Goal: Information Seeking & Learning: Find specific fact

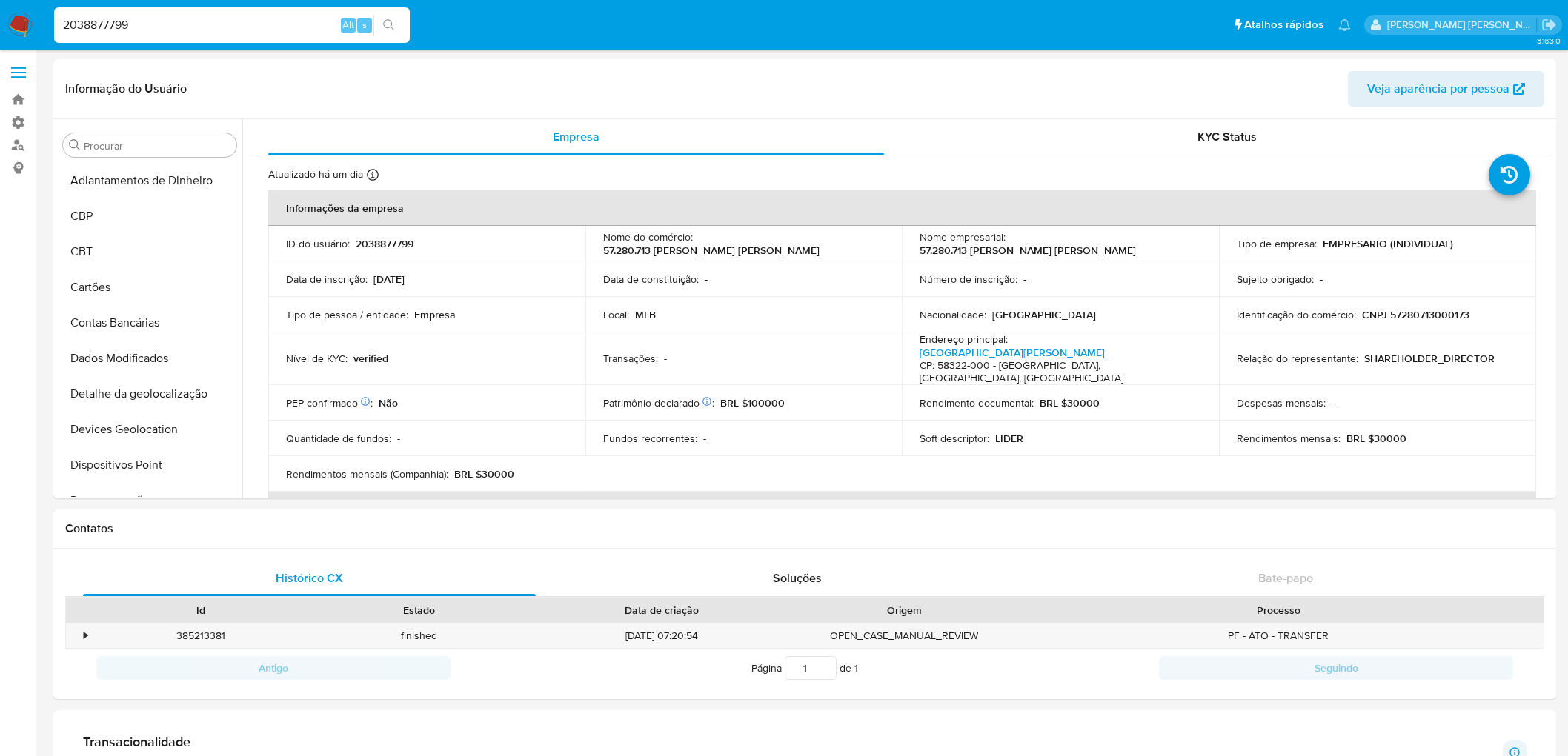
select select "10"
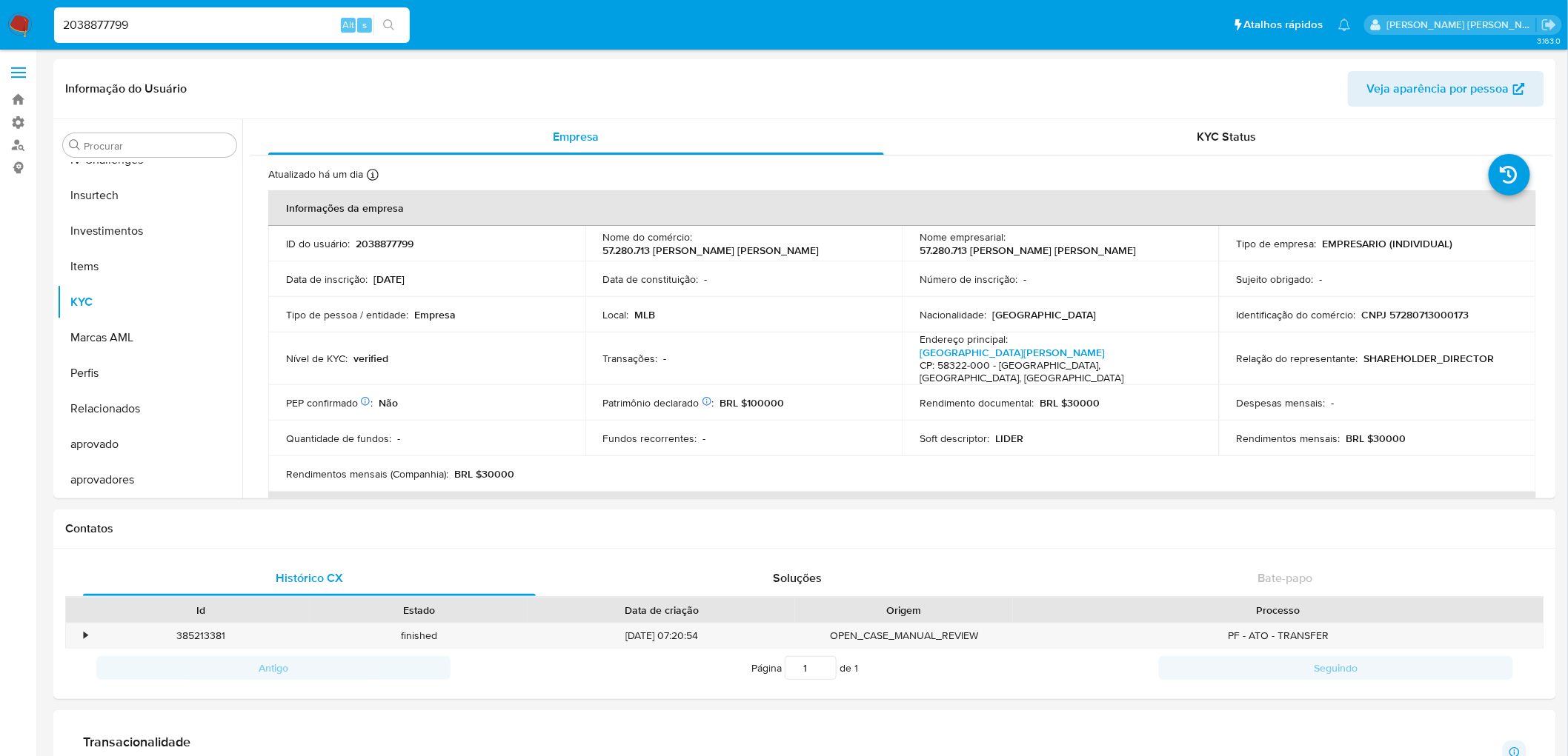
click at [216, 31] on input "2038877799" at bounding box center [231, 25] width 355 height 19
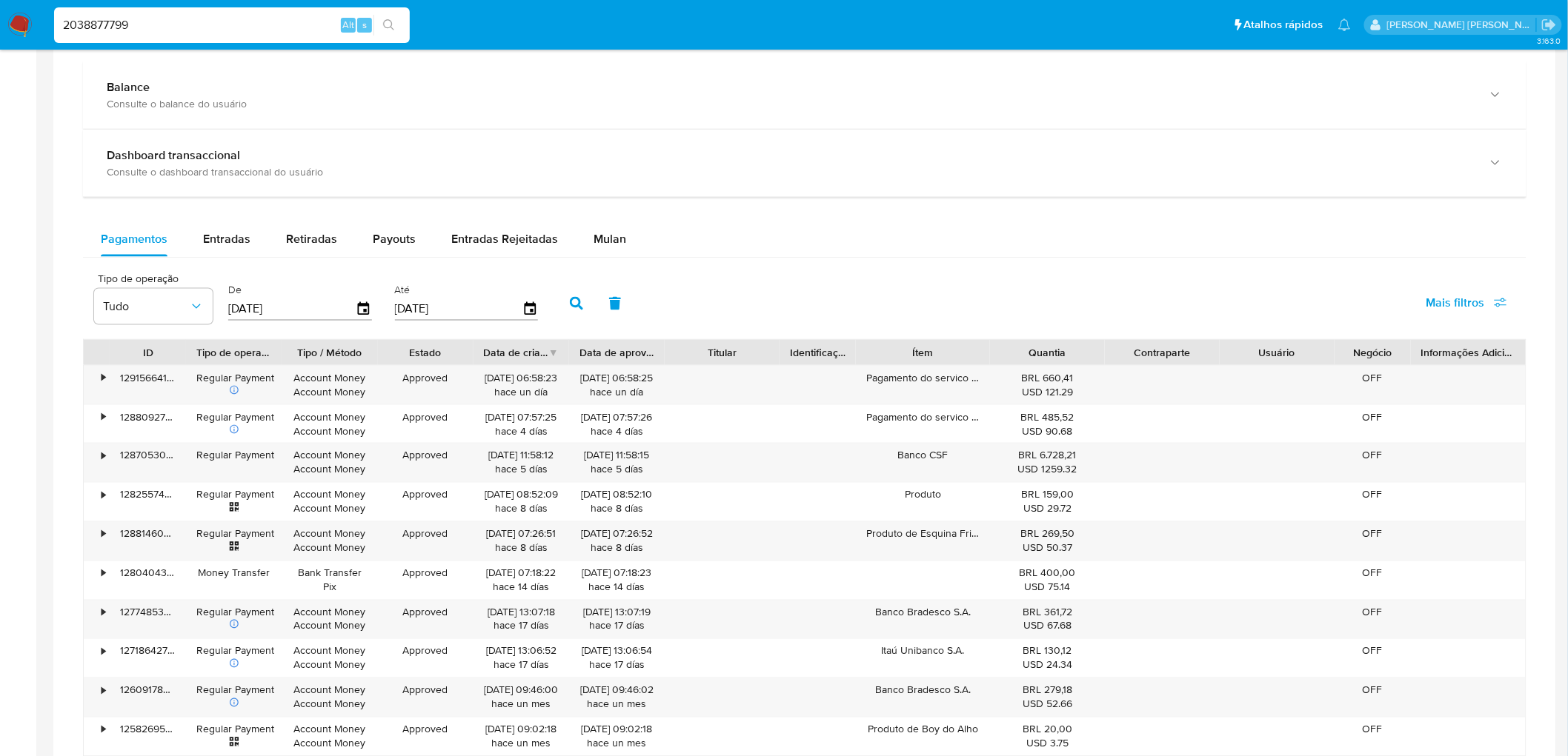
scroll to position [740, 0]
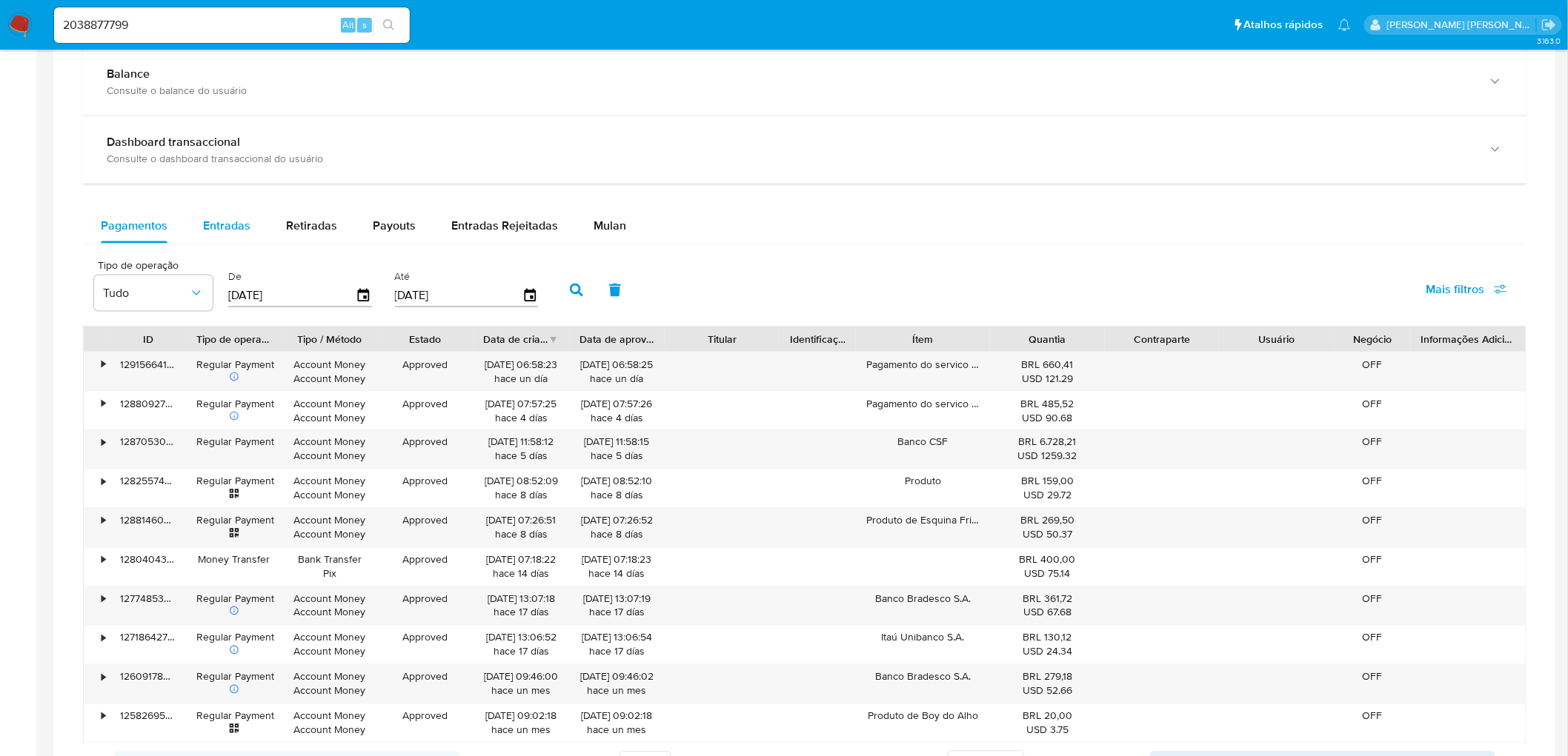
click at [240, 228] on span "Entradas" at bounding box center [227, 226] width 48 height 17
select select "10"
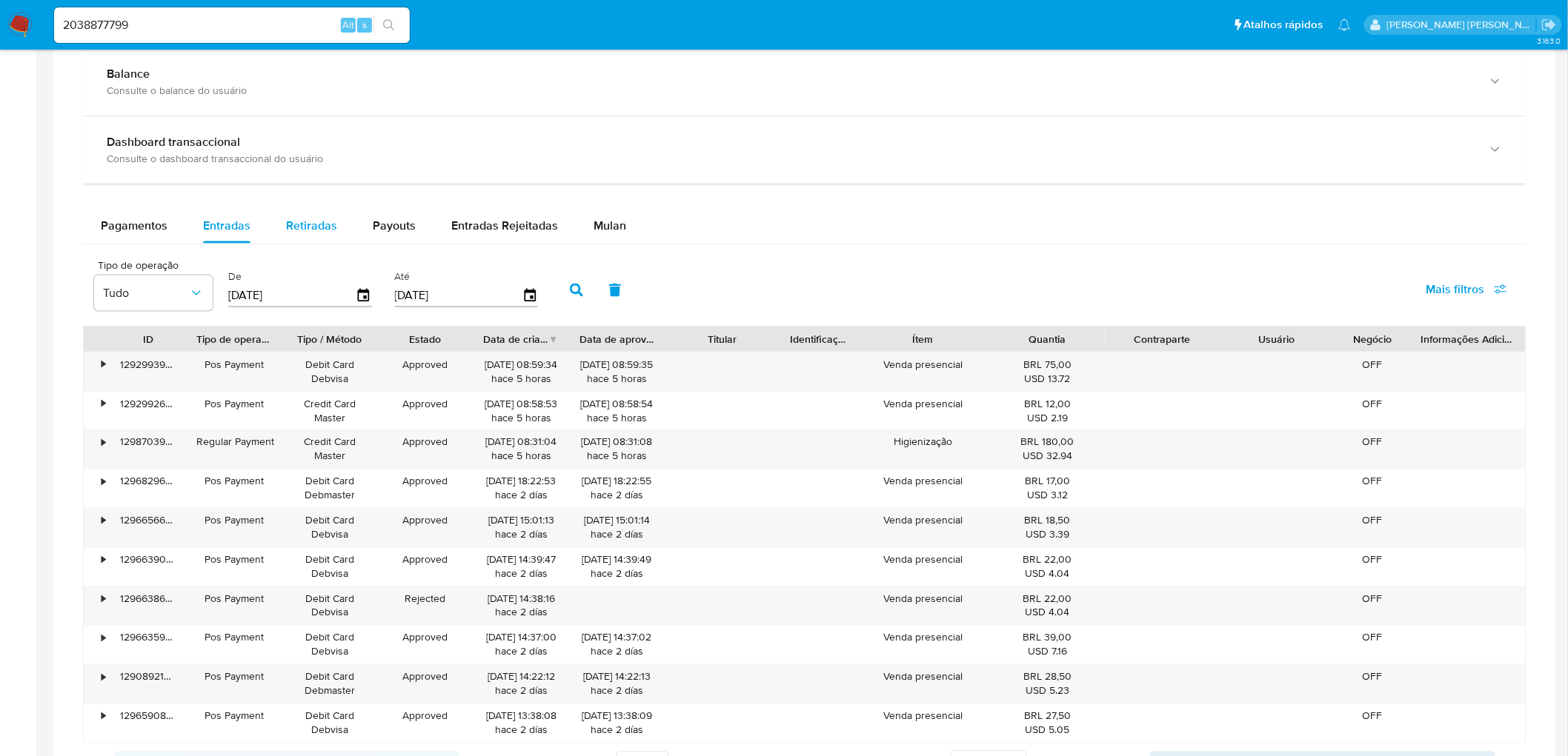
click at [290, 228] on span "Retiradas" at bounding box center [311, 226] width 51 height 17
select select "10"
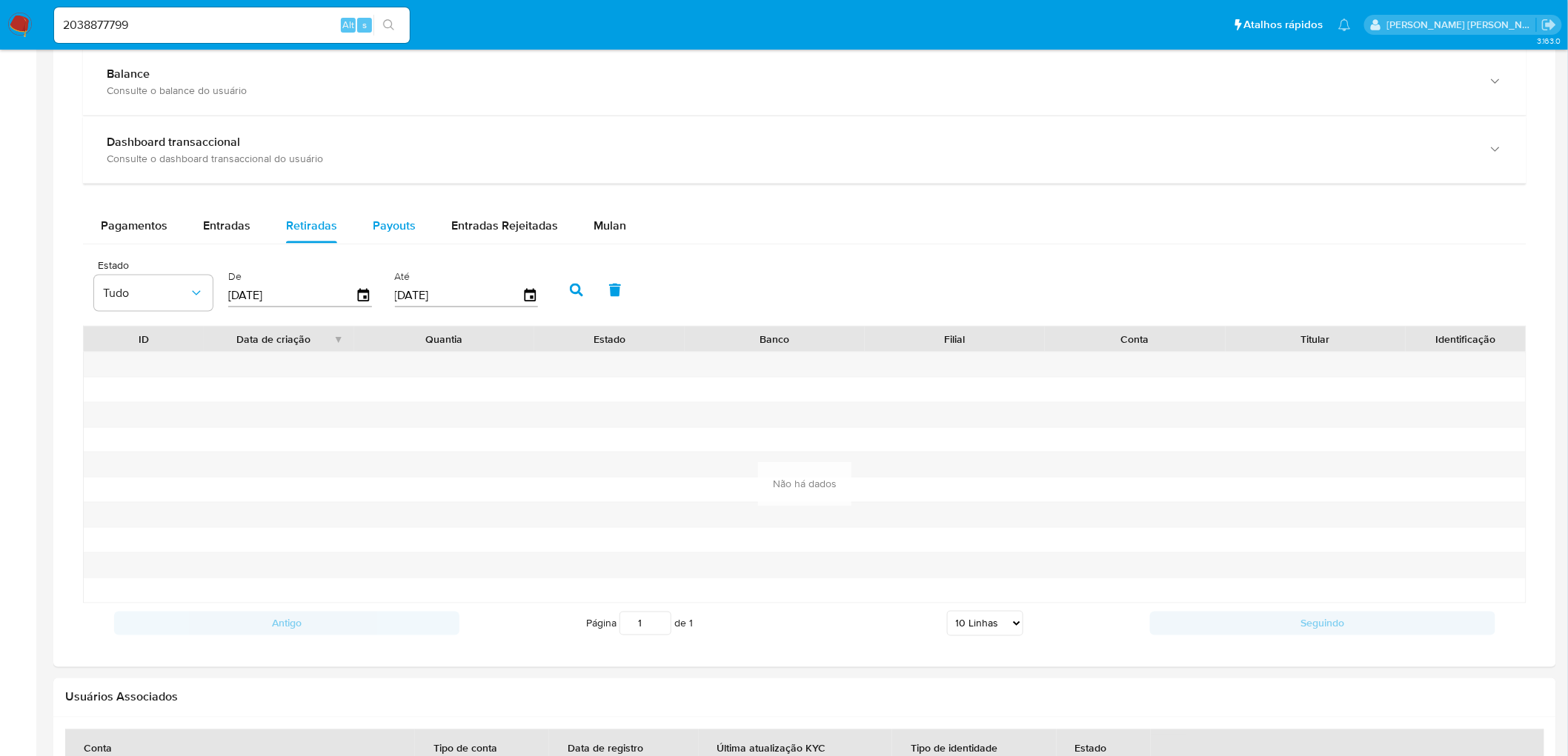
click at [376, 225] on span "Payouts" at bounding box center [394, 226] width 43 height 17
select select "10"
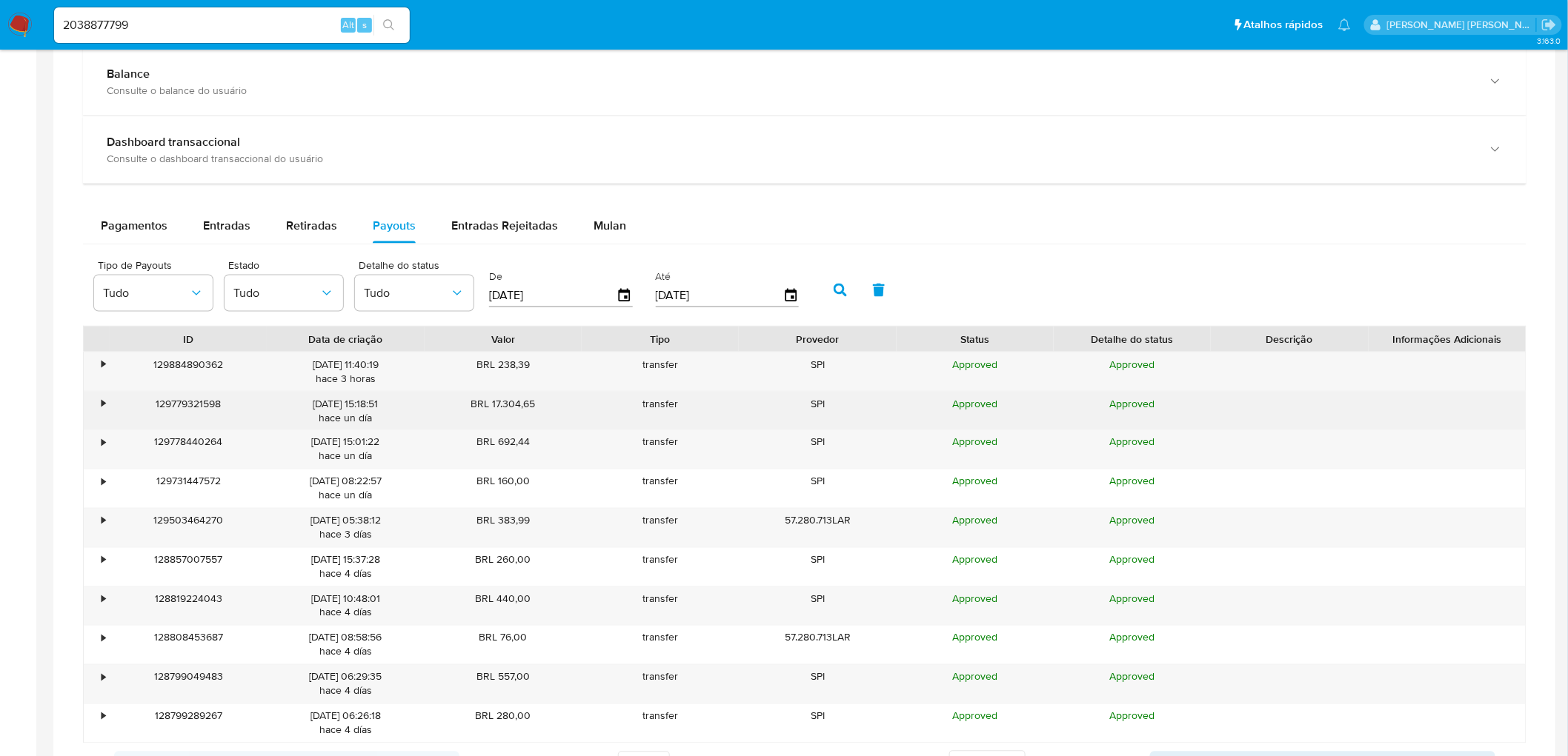
click at [103, 408] on div "•" at bounding box center [103, 404] width 3 height 14
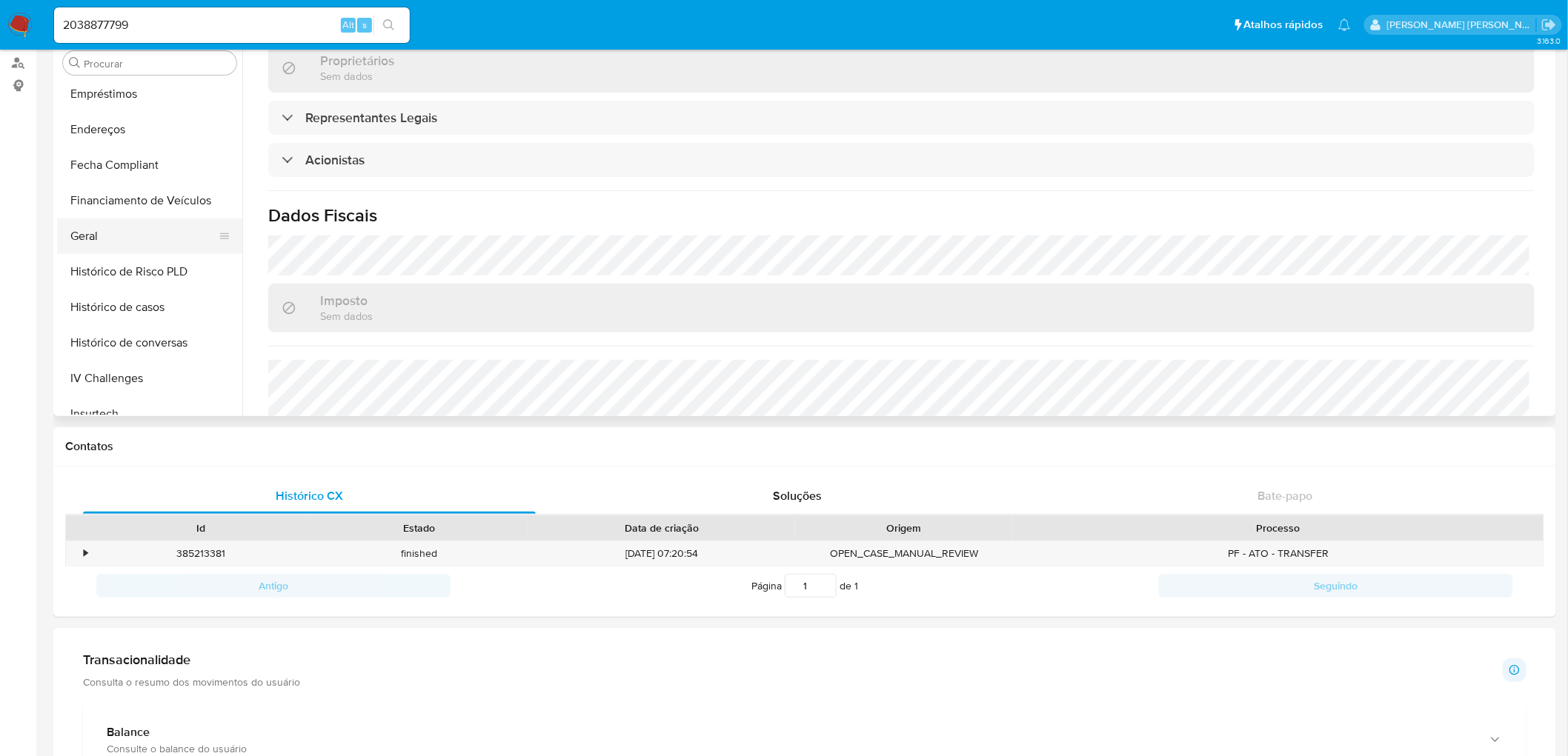
scroll to position [331, 0]
click at [114, 268] on button "Geral" at bounding box center [143, 265] width 173 height 36
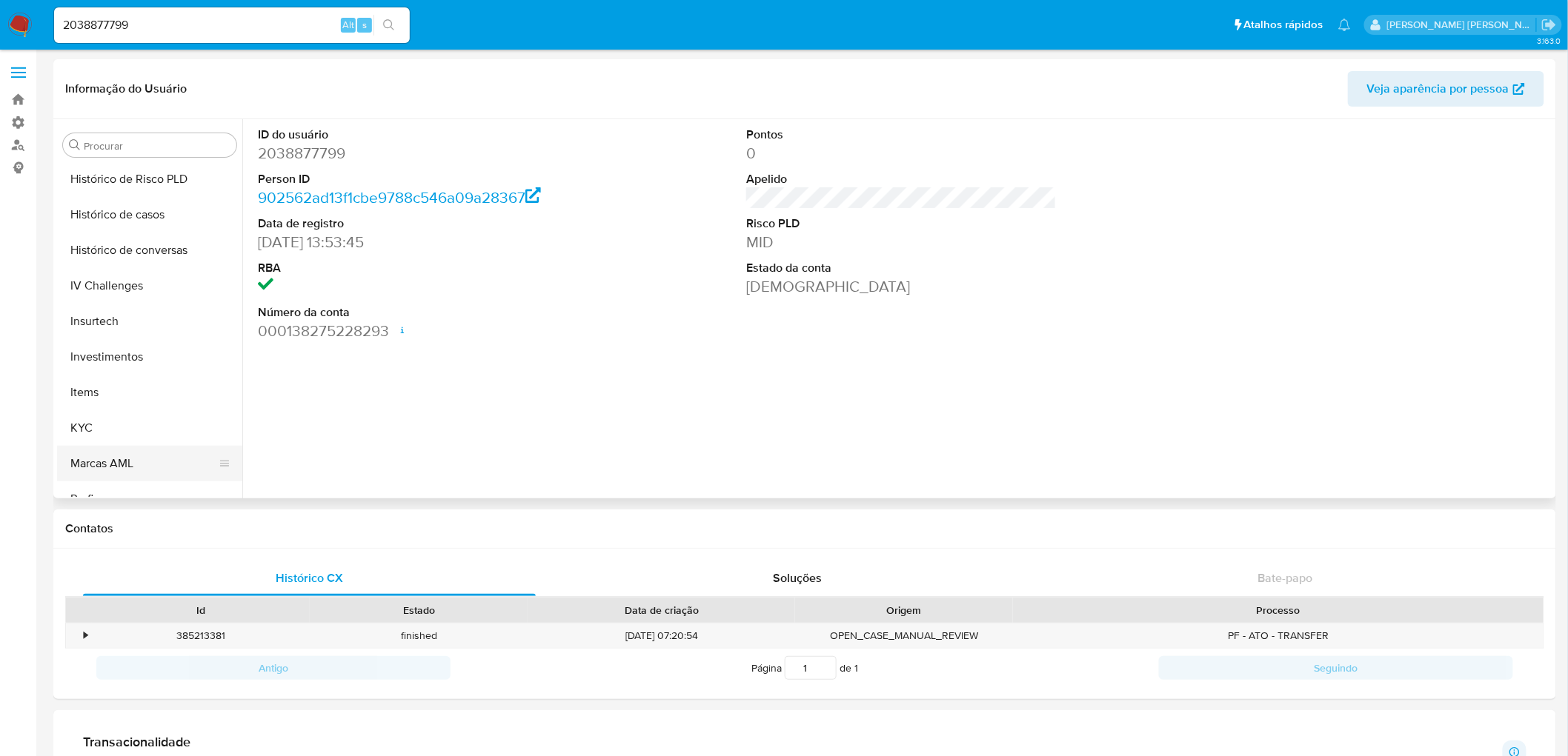
scroll to position [579, 0]
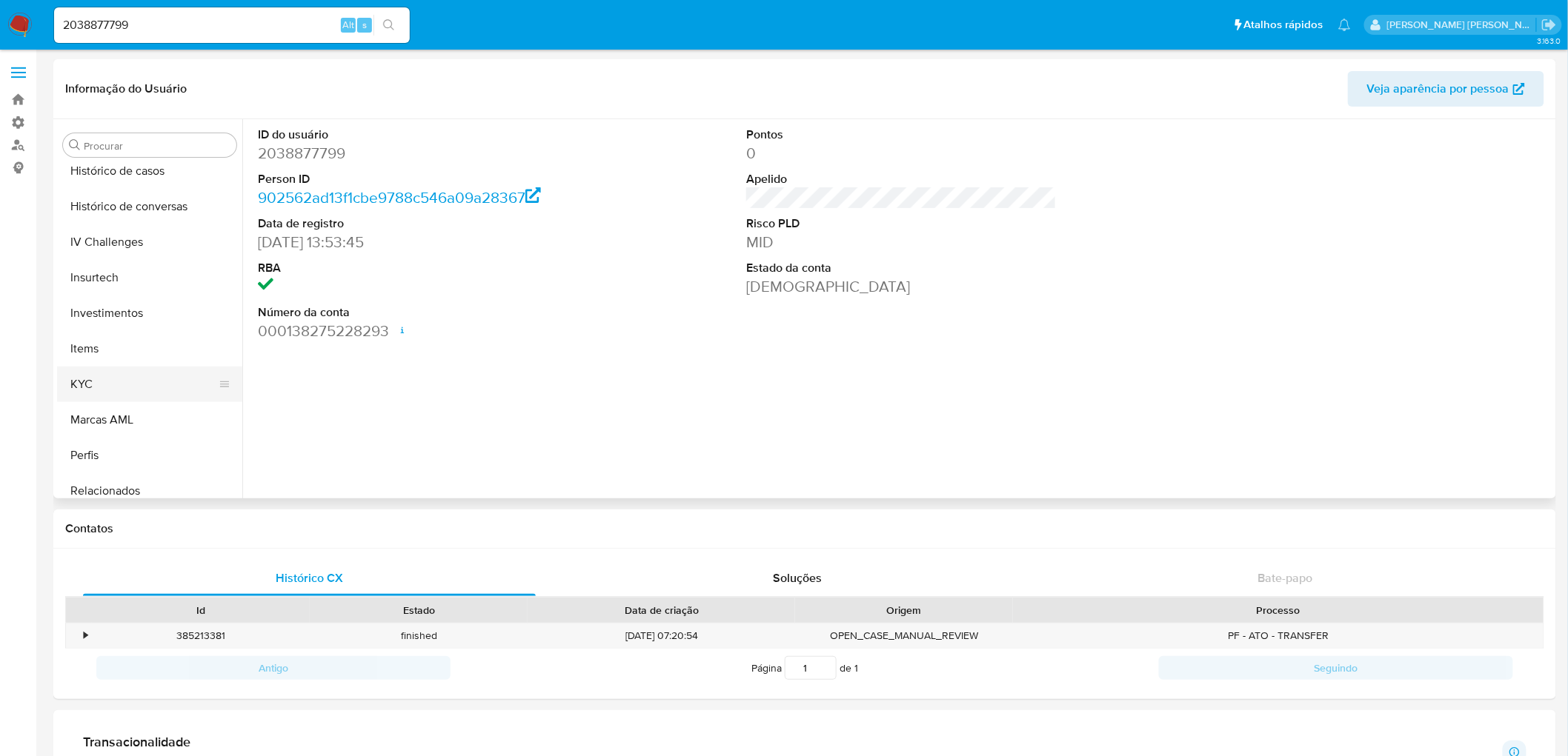
click at [107, 374] on button "KYC" at bounding box center [143, 384] width 173 height 36
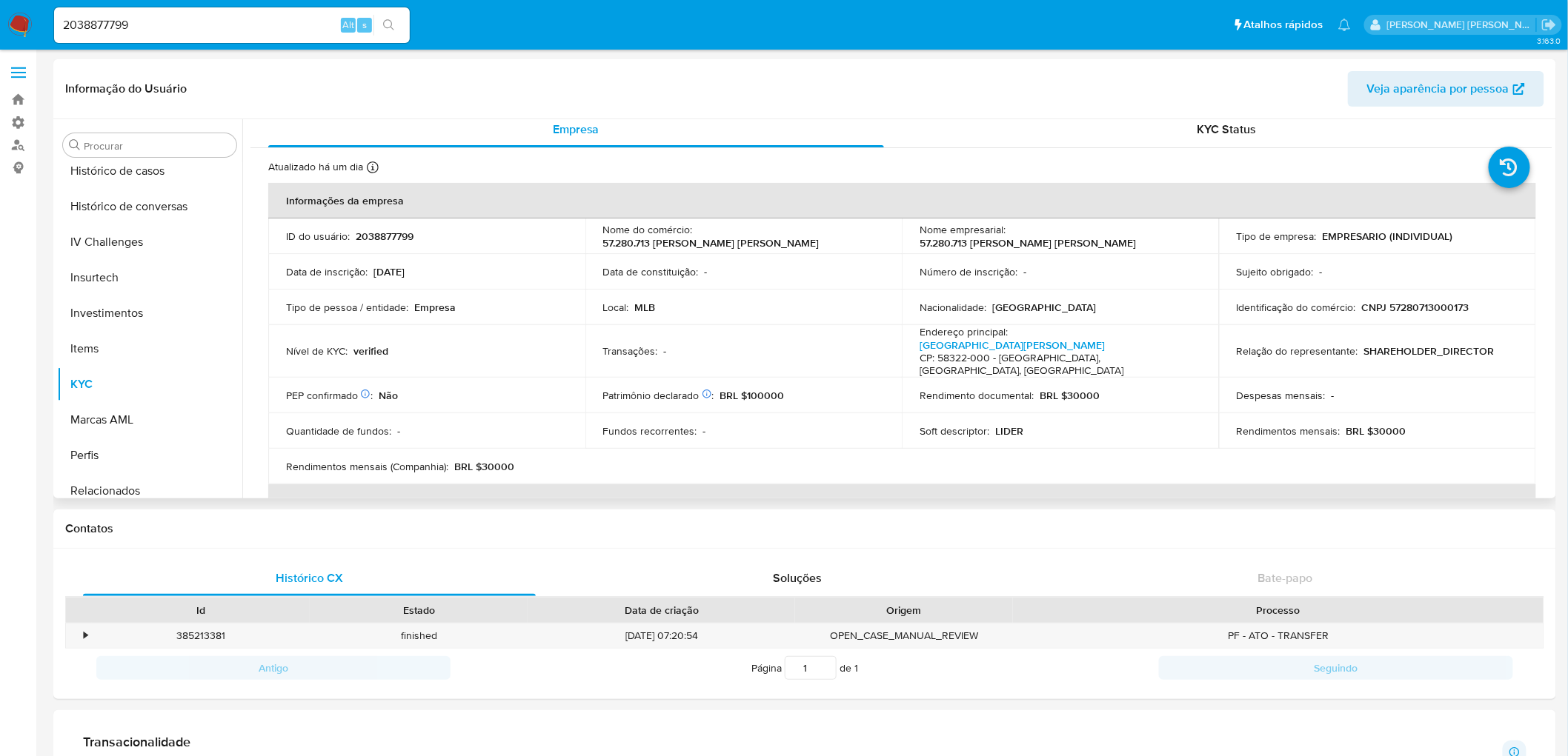
scroll to position [0, 0]
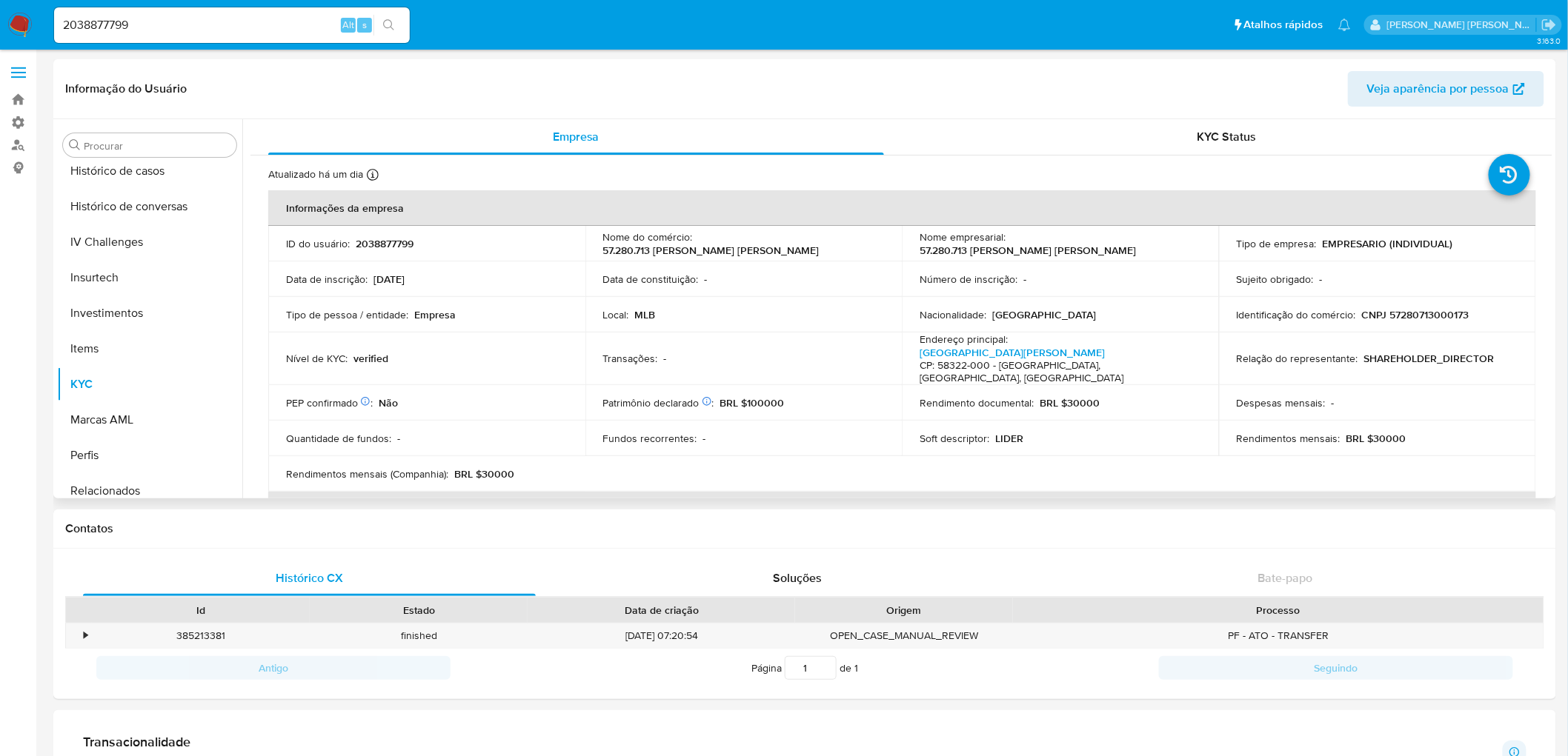
click at [1433, 315] on p "CNPJ 57280713000173" at bounding box center [1416, 315] width 108 height 13
copy p "57280713000173"
click at [113, 25] on input "2038877799" at bounding box center [231, 25] width 355 height 19
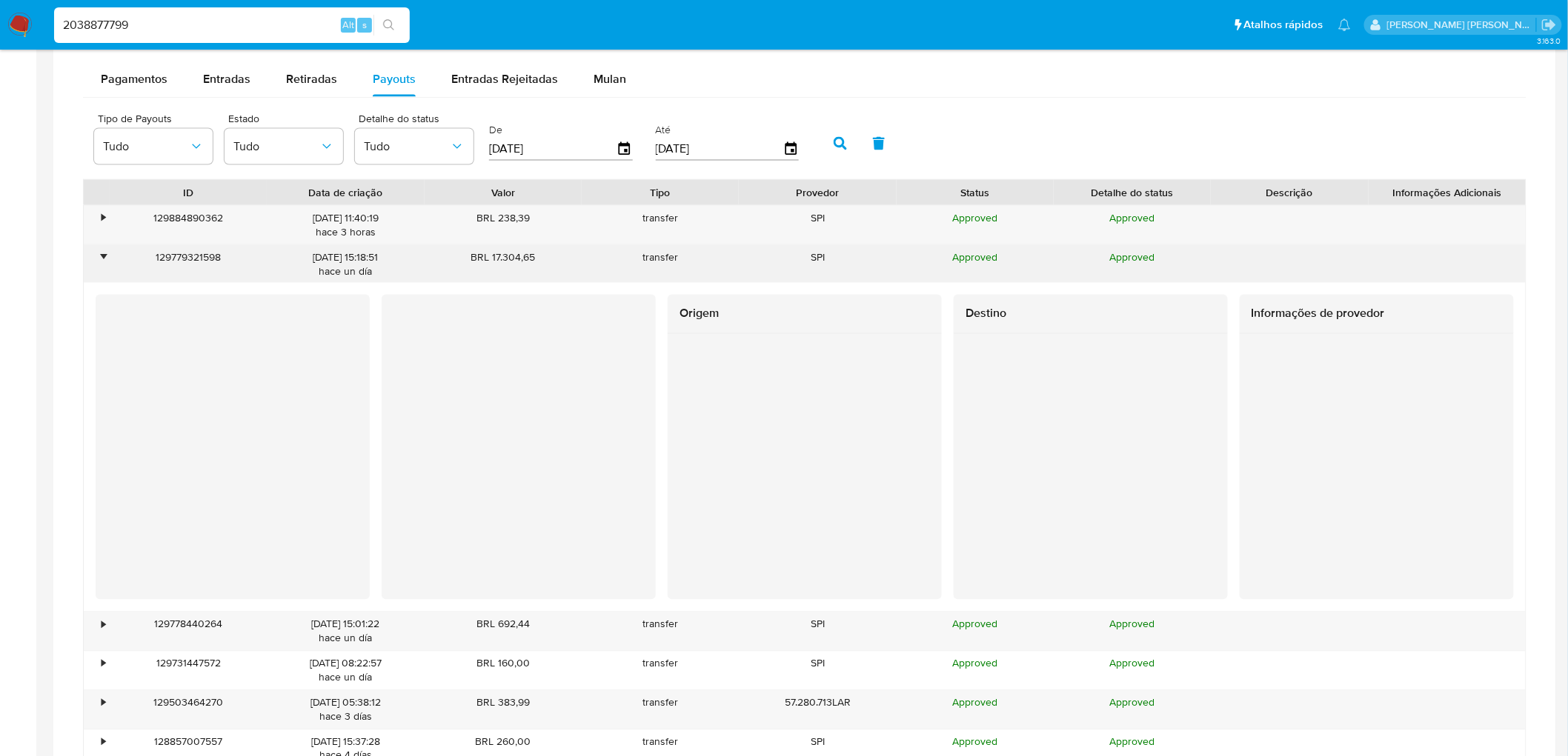
scroll to position [905, 0]
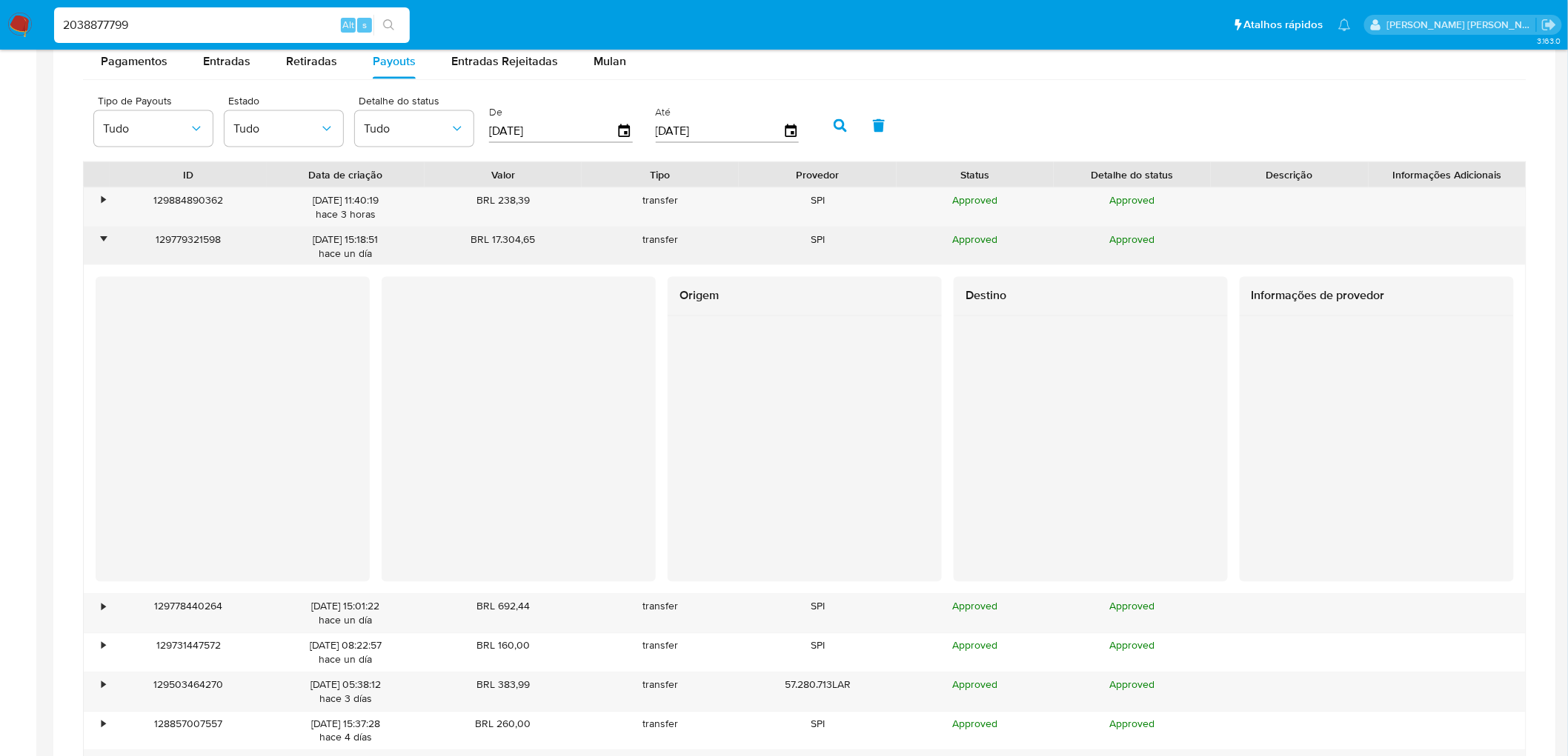
click at [103, 237] on div "•" at bounding box center [103, 240] width 3 height 14
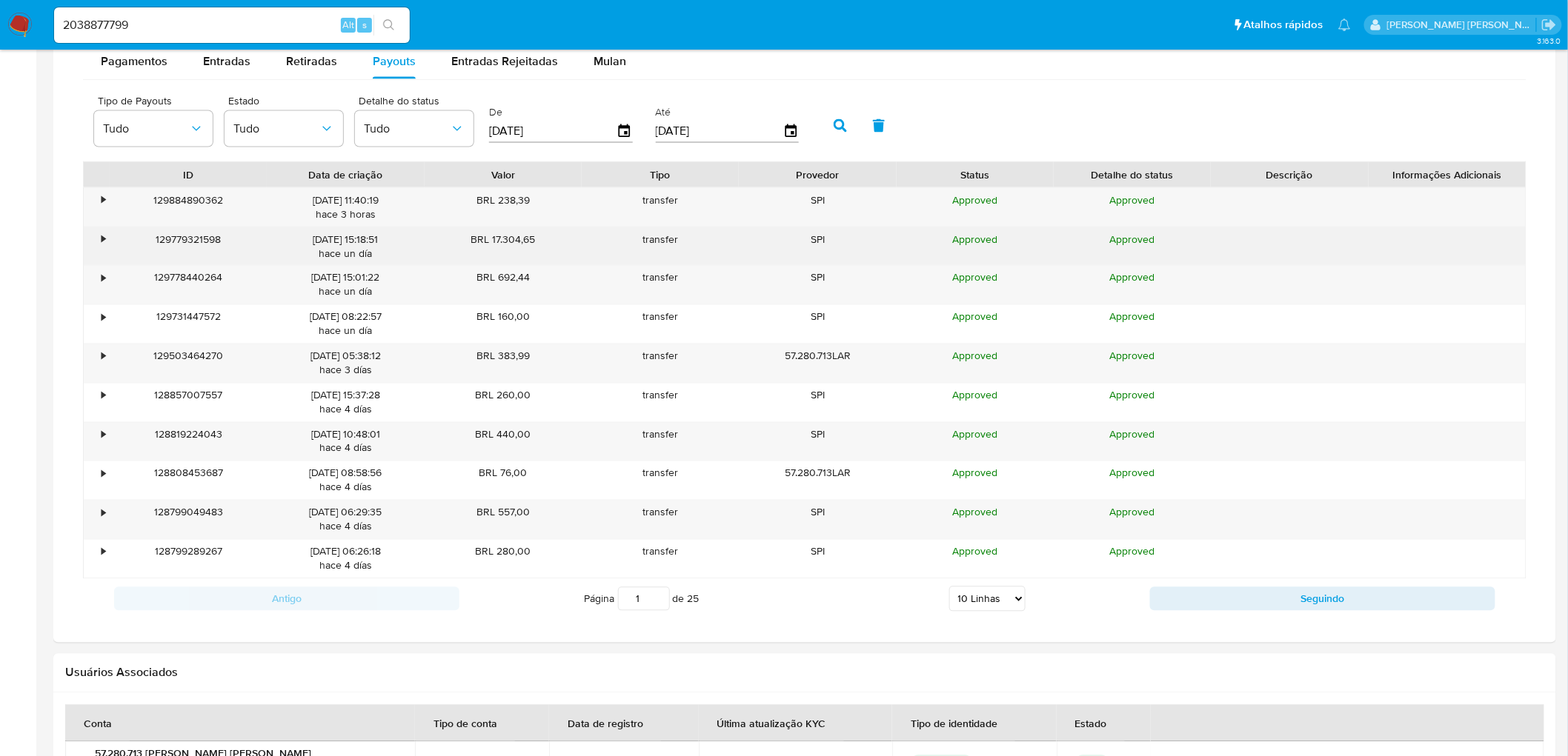
click at [100, 239] on div "•" at bounding box center [96, 247] width 26 height 38
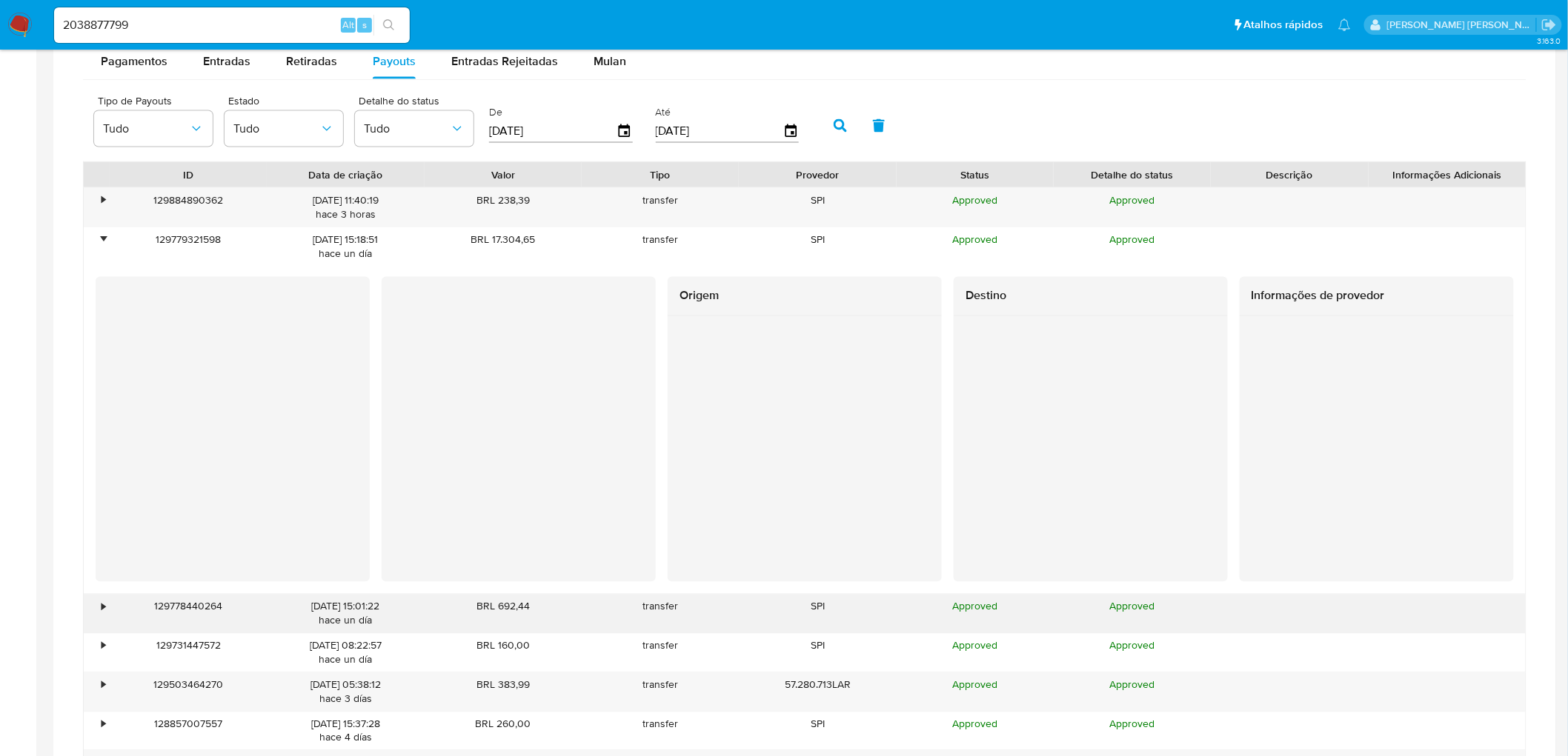
click at [106, 611] on div "•" at bounding box center [96, 614] width 26 height 38
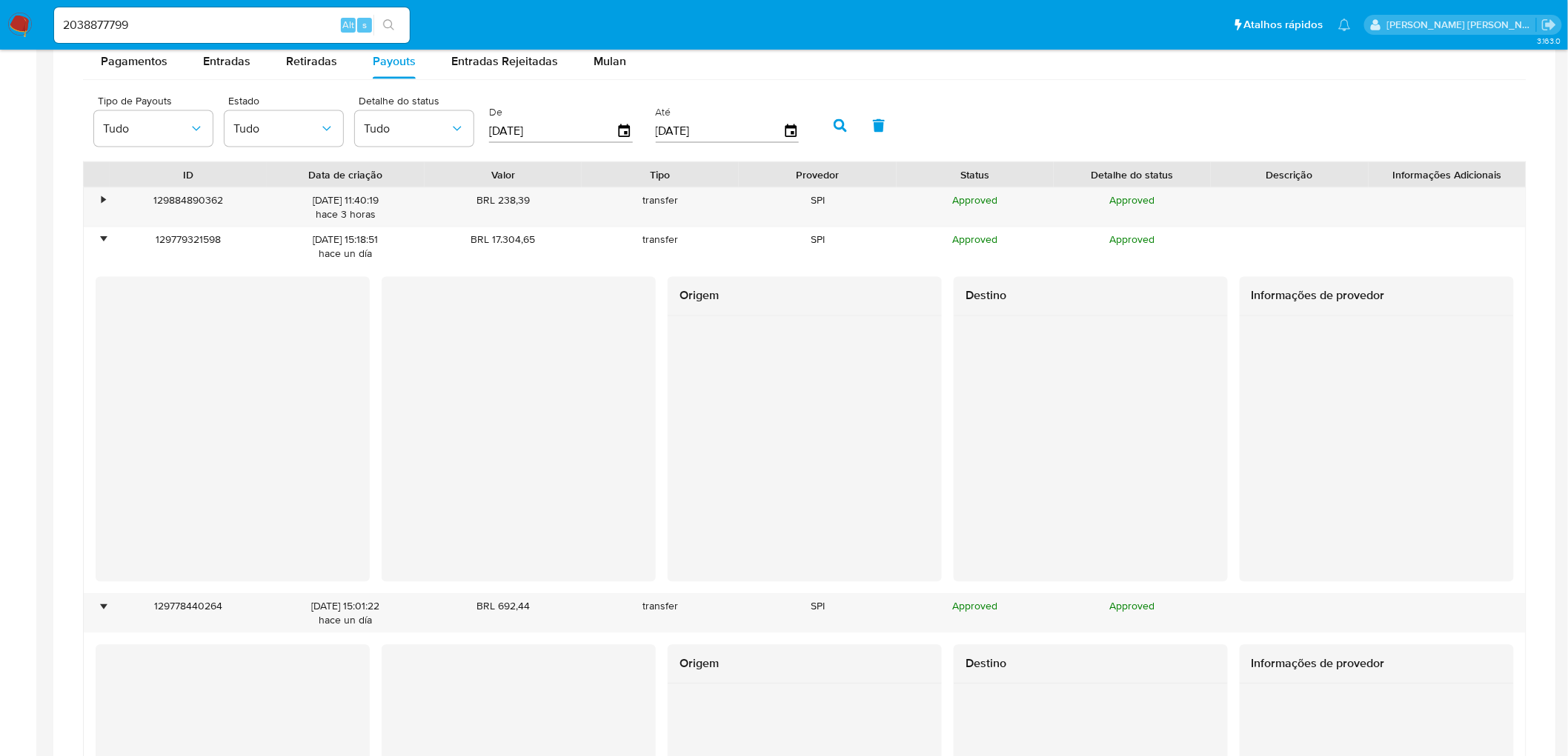
click at [167, 20] on input "2038877799" at bounding box center [231, 25] width 355 height 19
paste input "1208459187"
type input "1208459187"
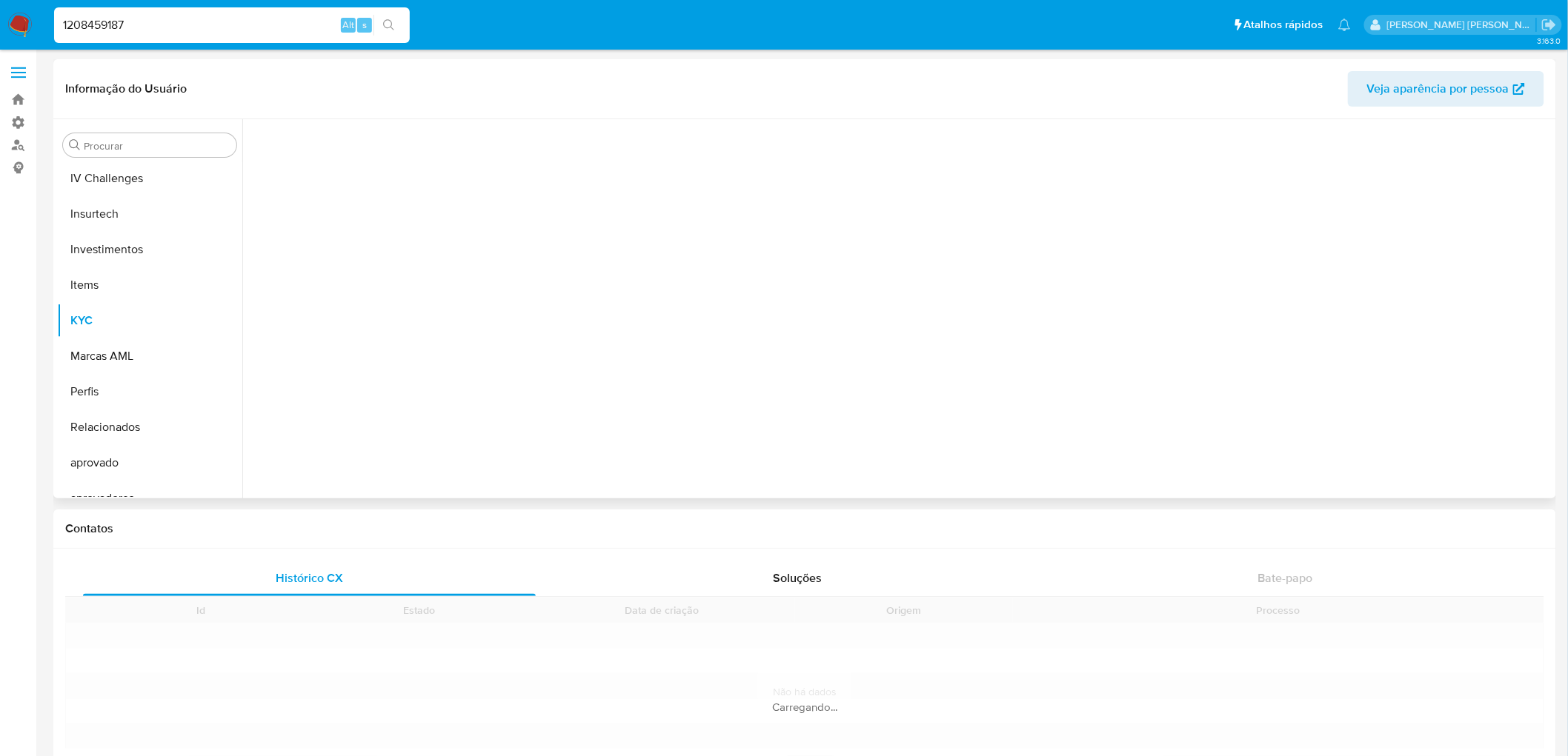
scroll to position [660, 0]
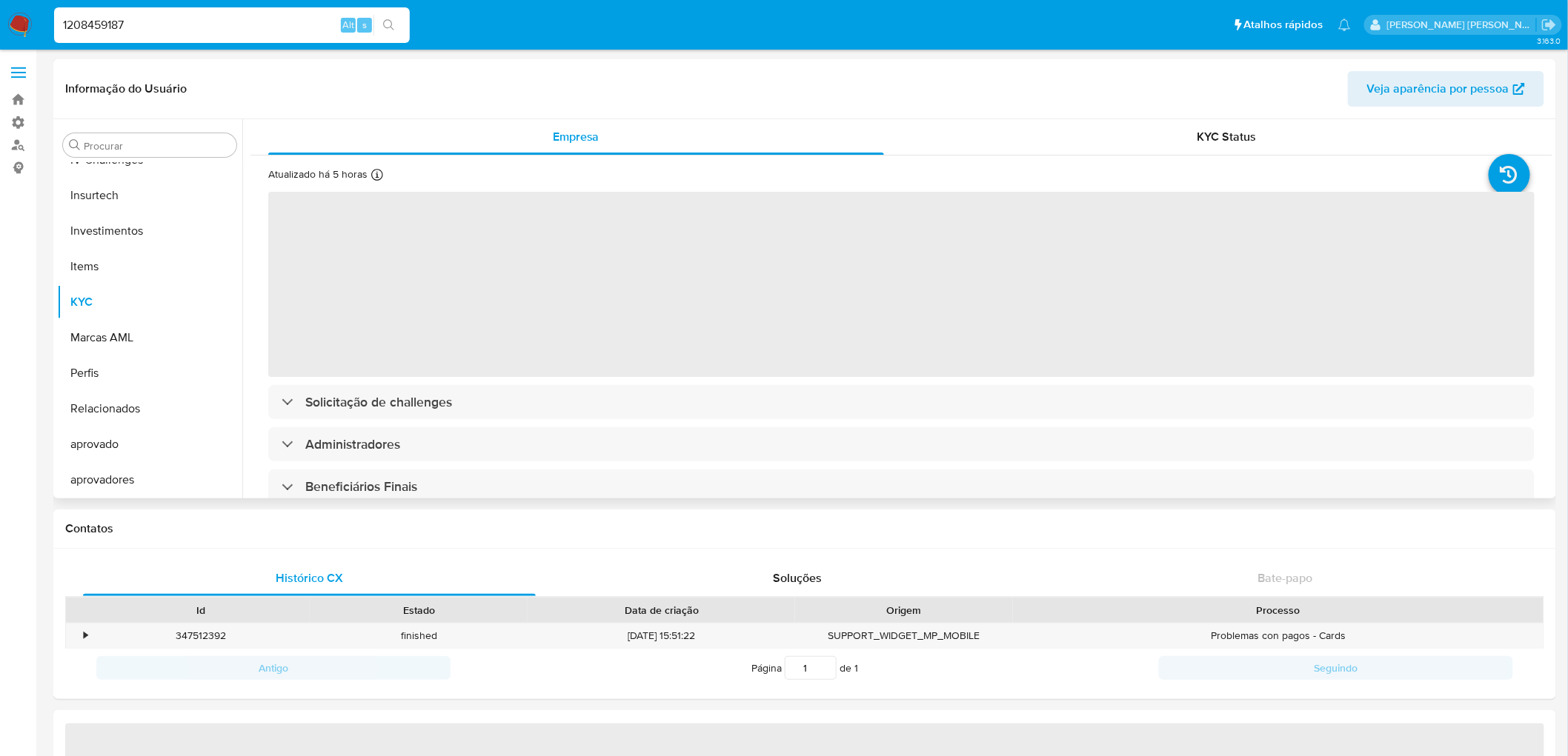
select select "10"
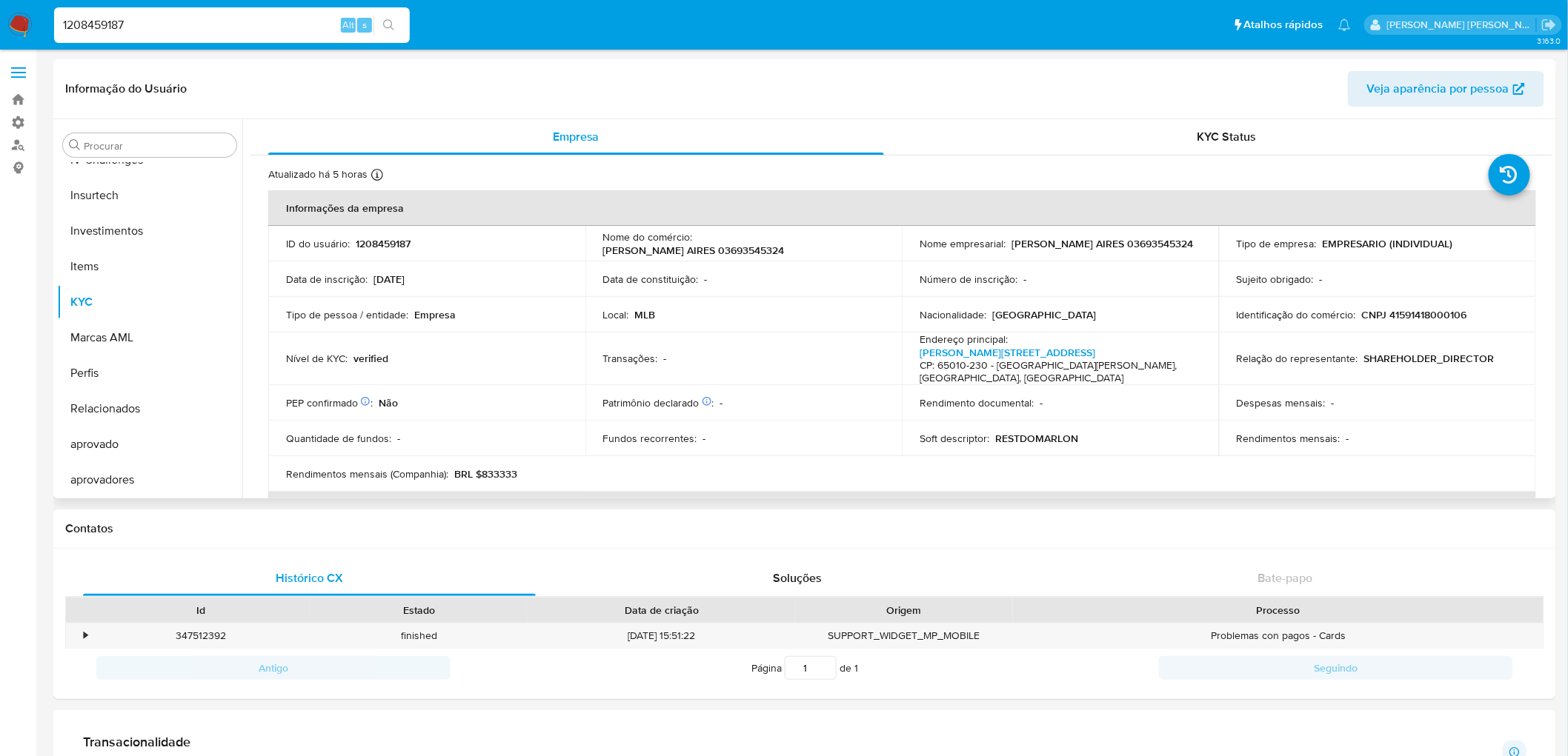
click at [1409, 312] on p "CNPJ 41591418000106" at bounding box center [1414, 315] width 105 height 13
copy p "41591418000106"
click at [219, 23] on input "1208459187" at bounding box center [231, 25] width 355 height 19
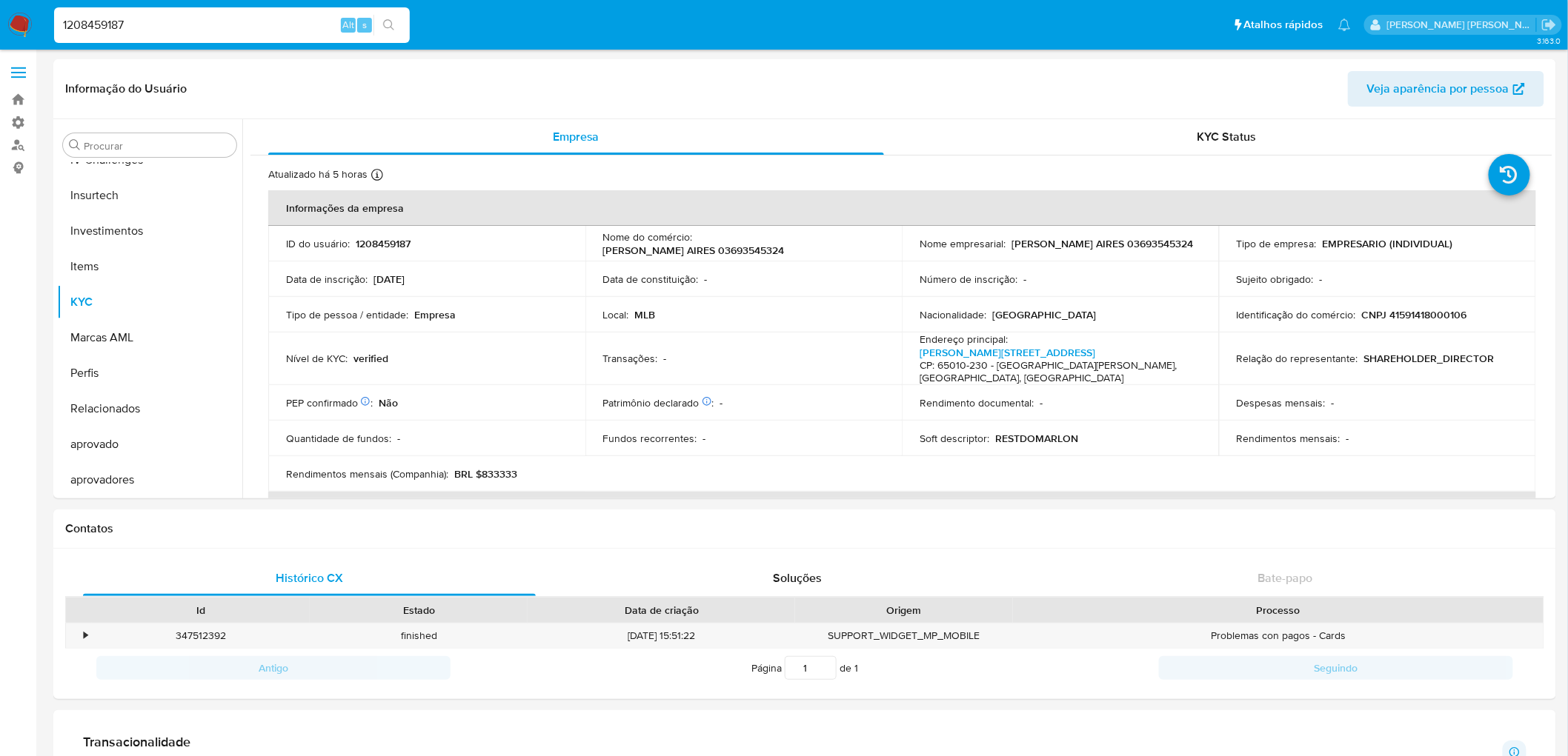
paste input "981683711"
type input "1981683711"
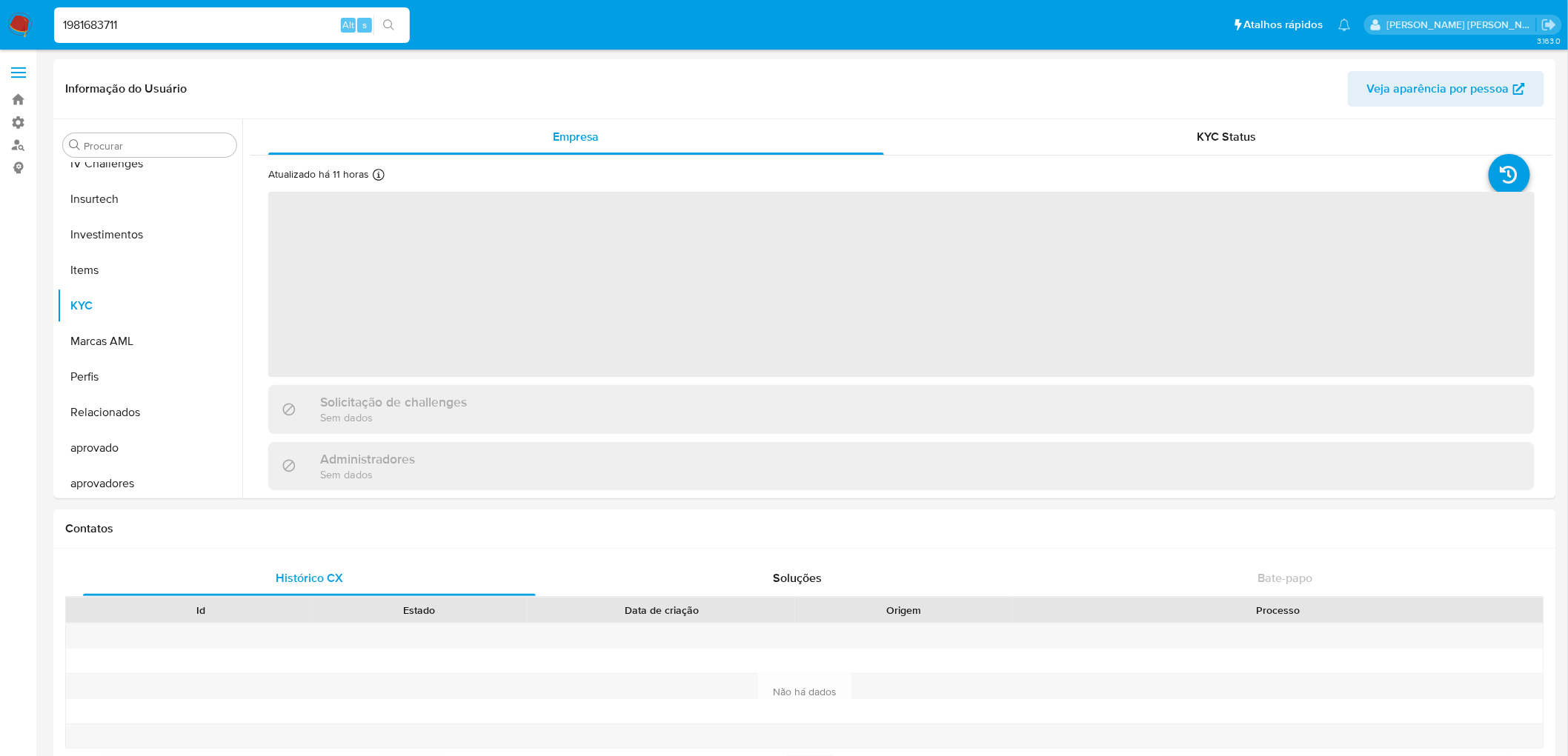
scroll to position [660, 0]
select select "10"
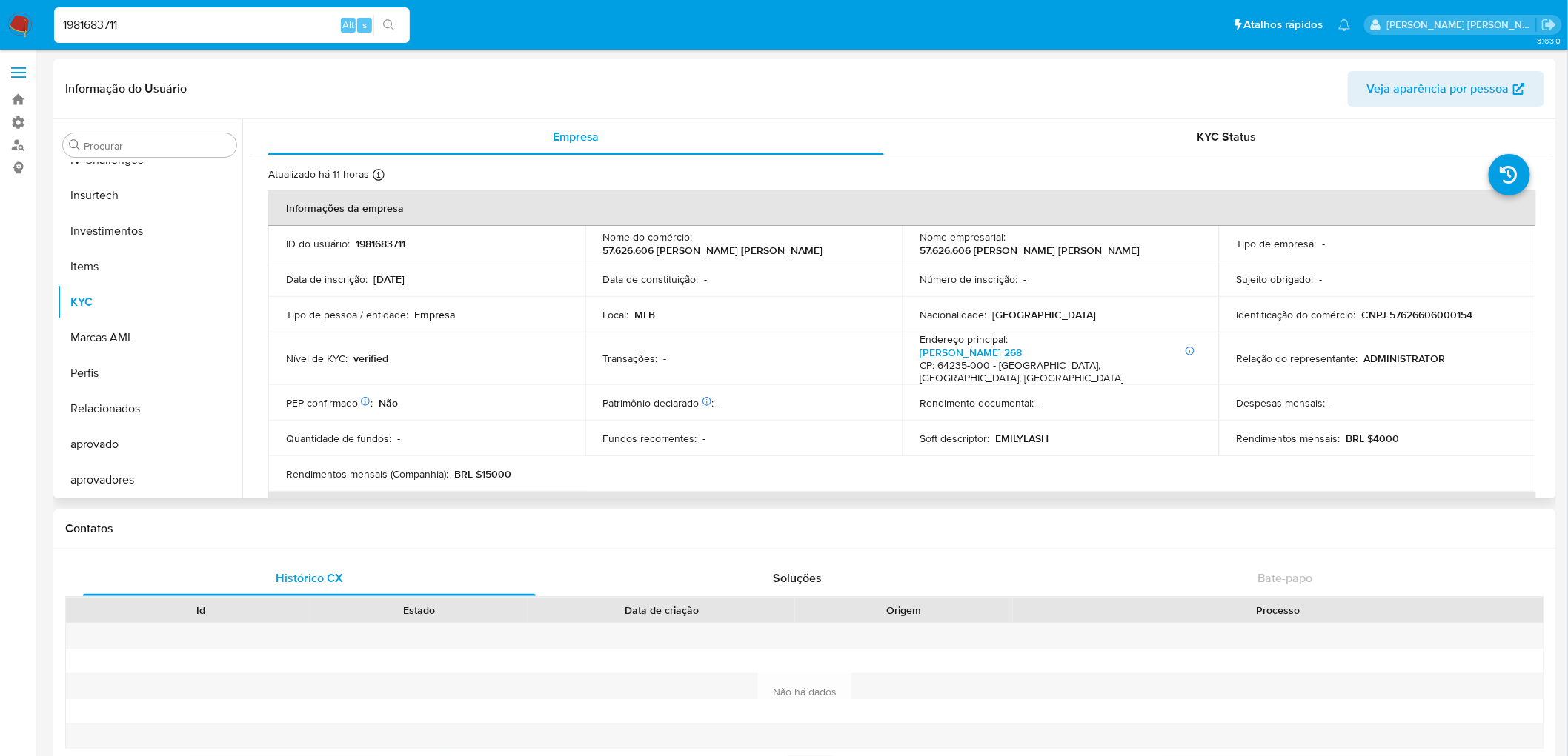
click at [1420, 313] on p "CNPJ 57626606000154" at bounding box center [1418, 315] width 111 height 13
copy p "57626606000154"
click at [1401, 315] on p "CNPJ 57626606000154" at bounding box center [1418, 315] width 111 height 13
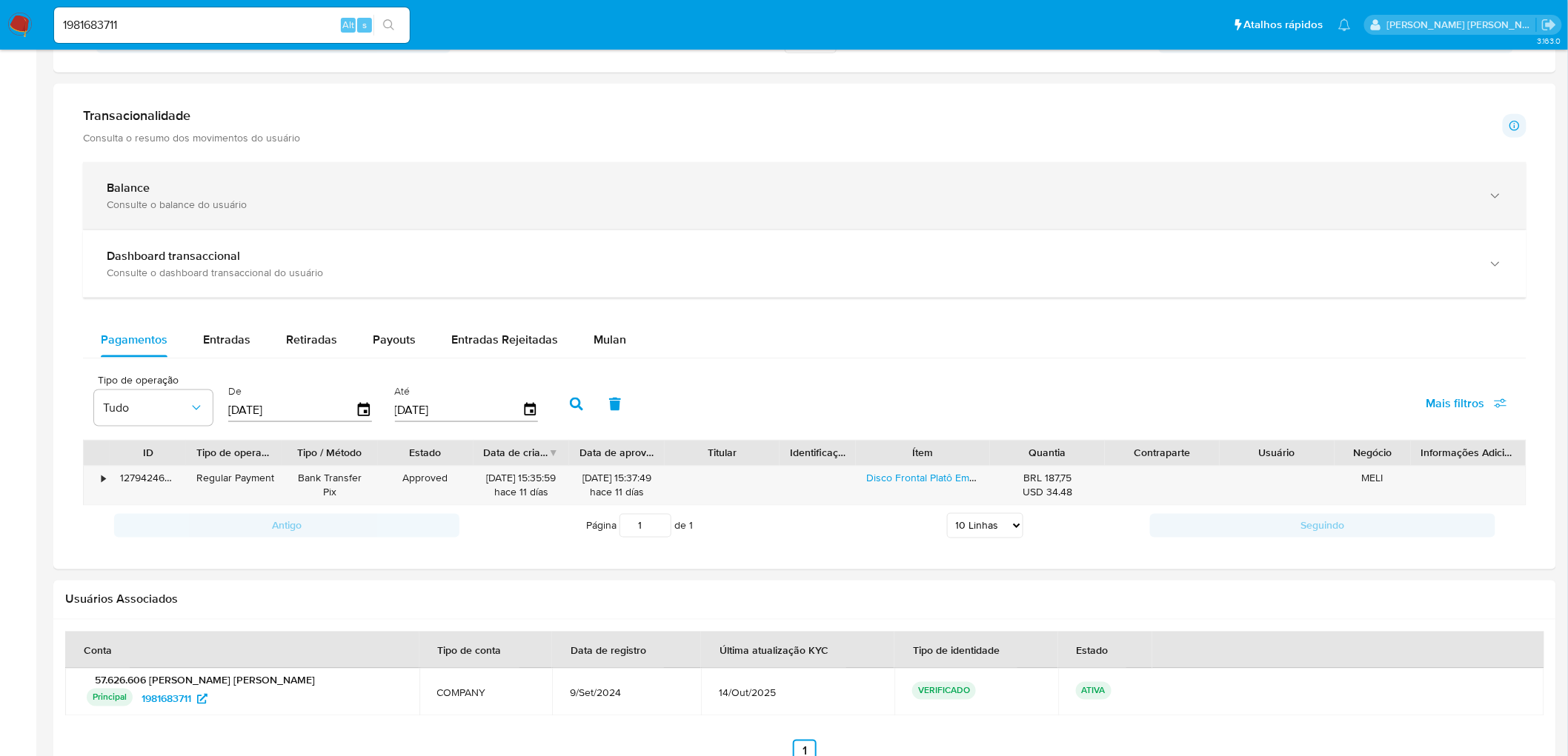
scroll to position [821, 0]
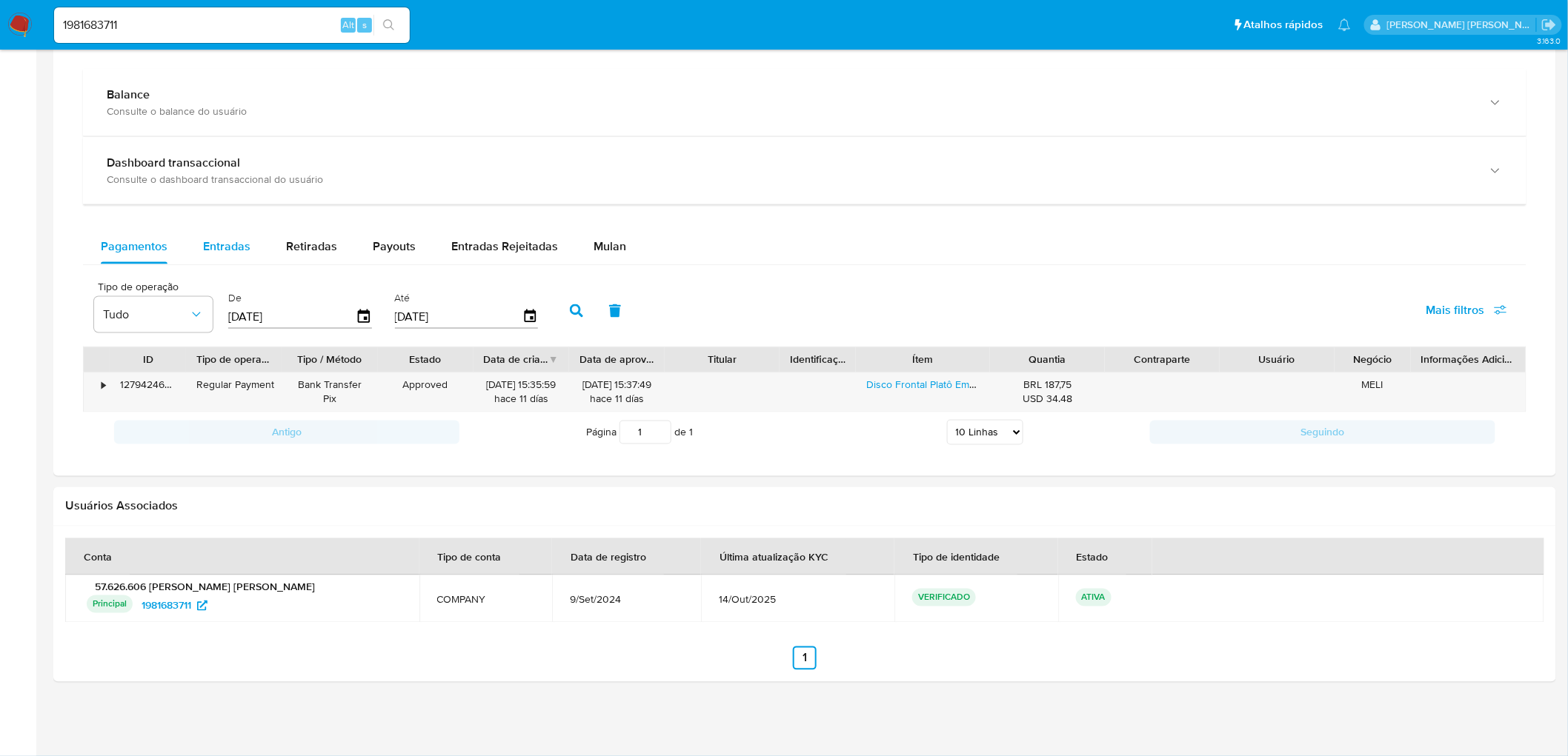
click at [223, 242] on span "Entradas" at bounding box center [227, 247] width 48 height 17
select select "10"
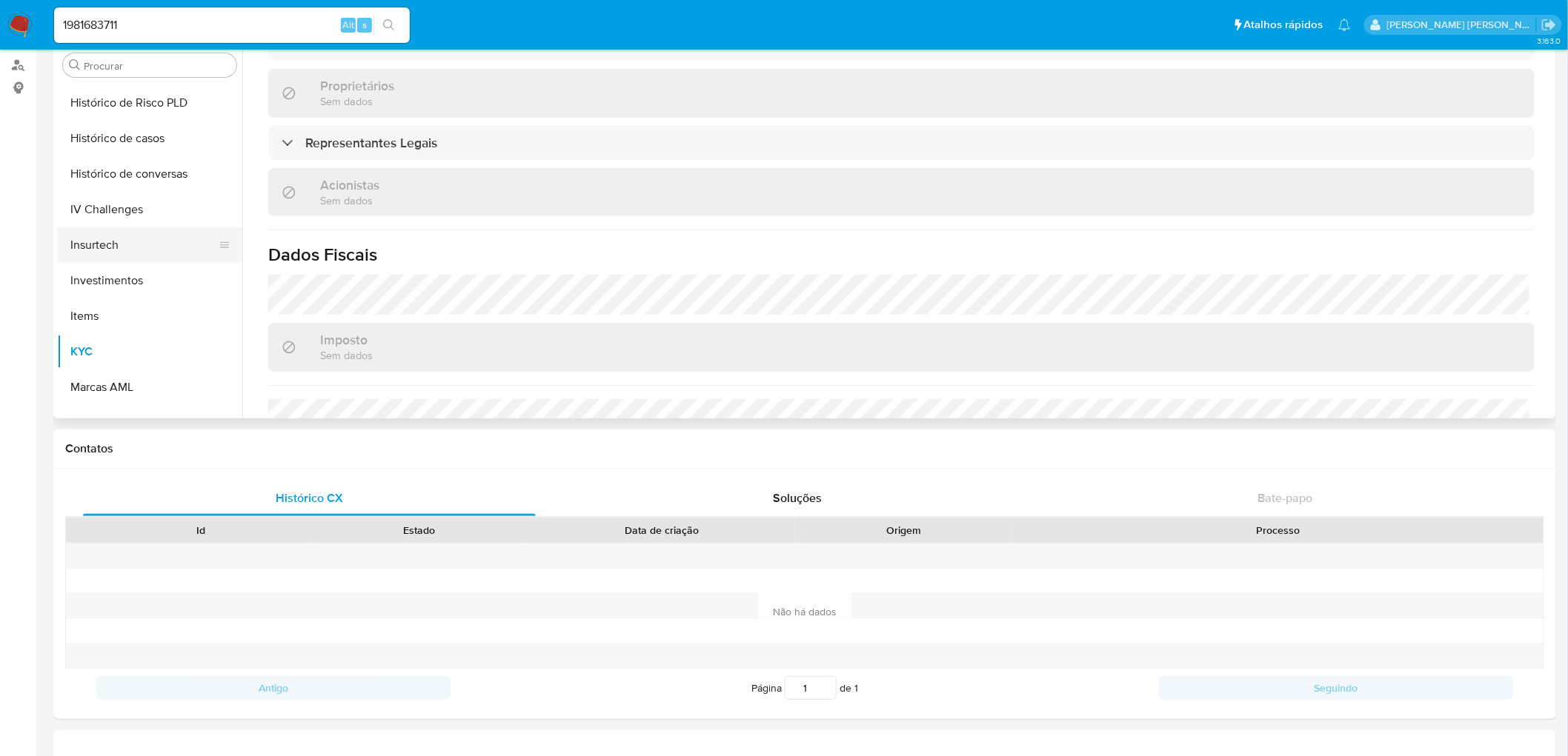
scroll to position [414, 0]
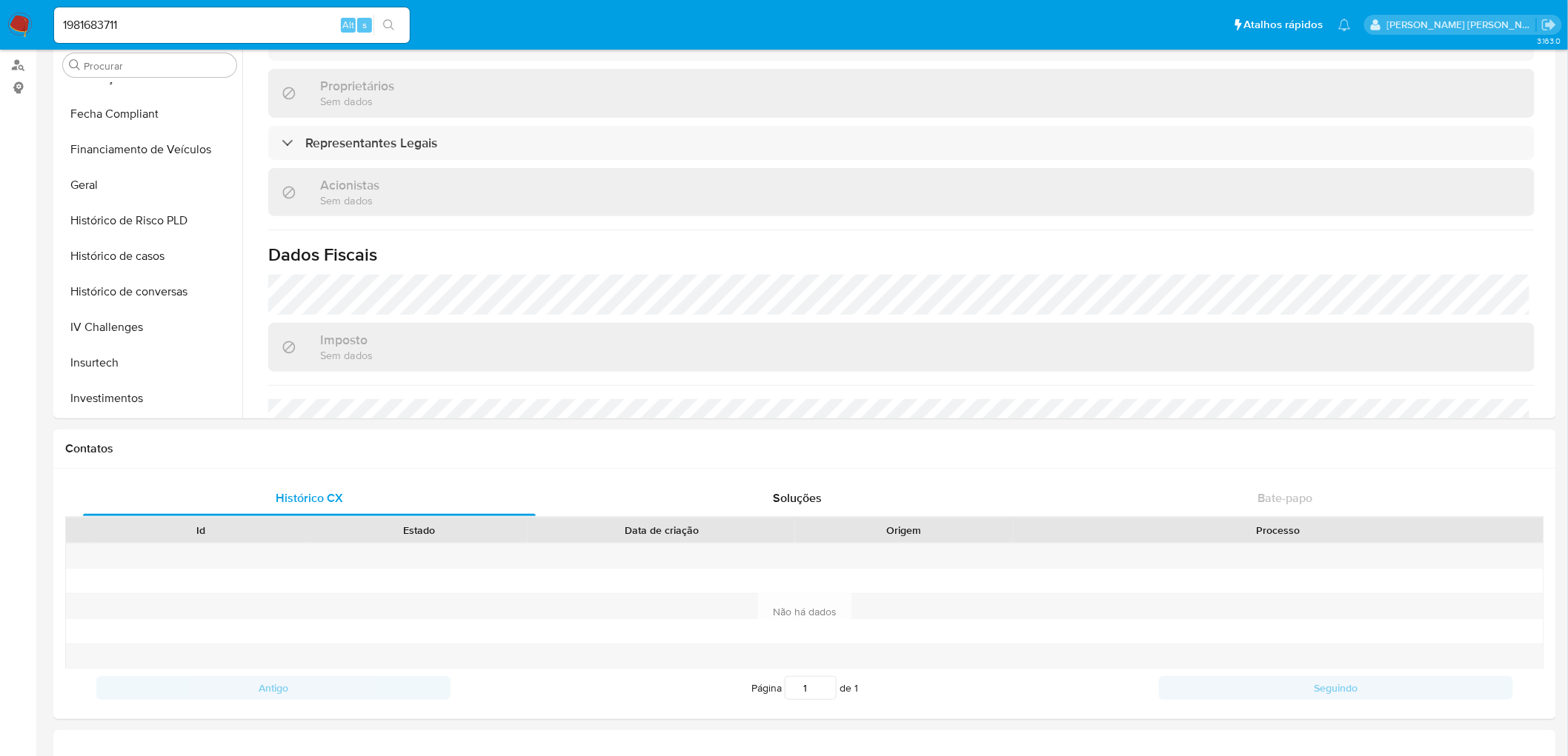
click at [108, 26] on input "1981683711" at bounding box center [231, 25] width 355 height 19
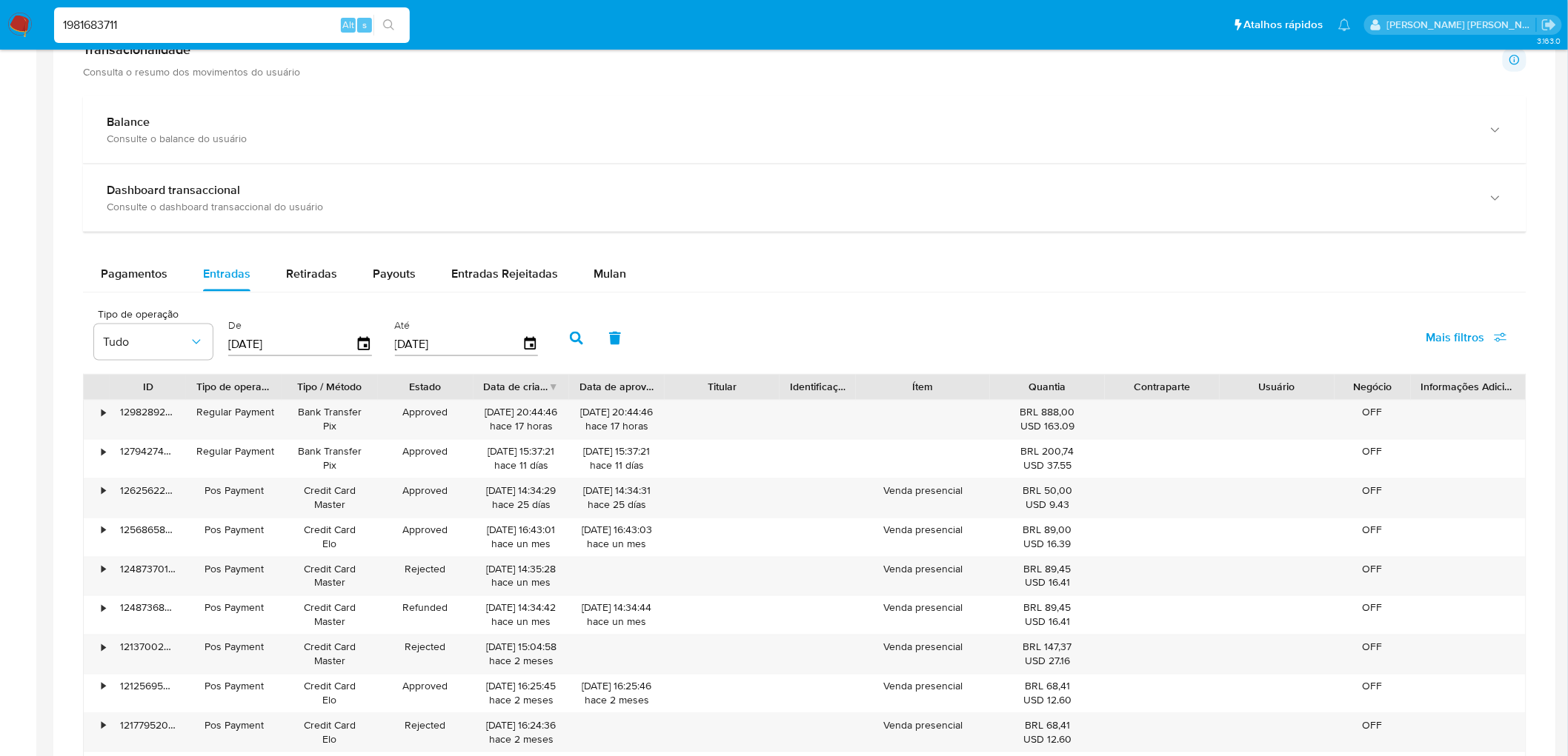
scroll to position [821, 0]
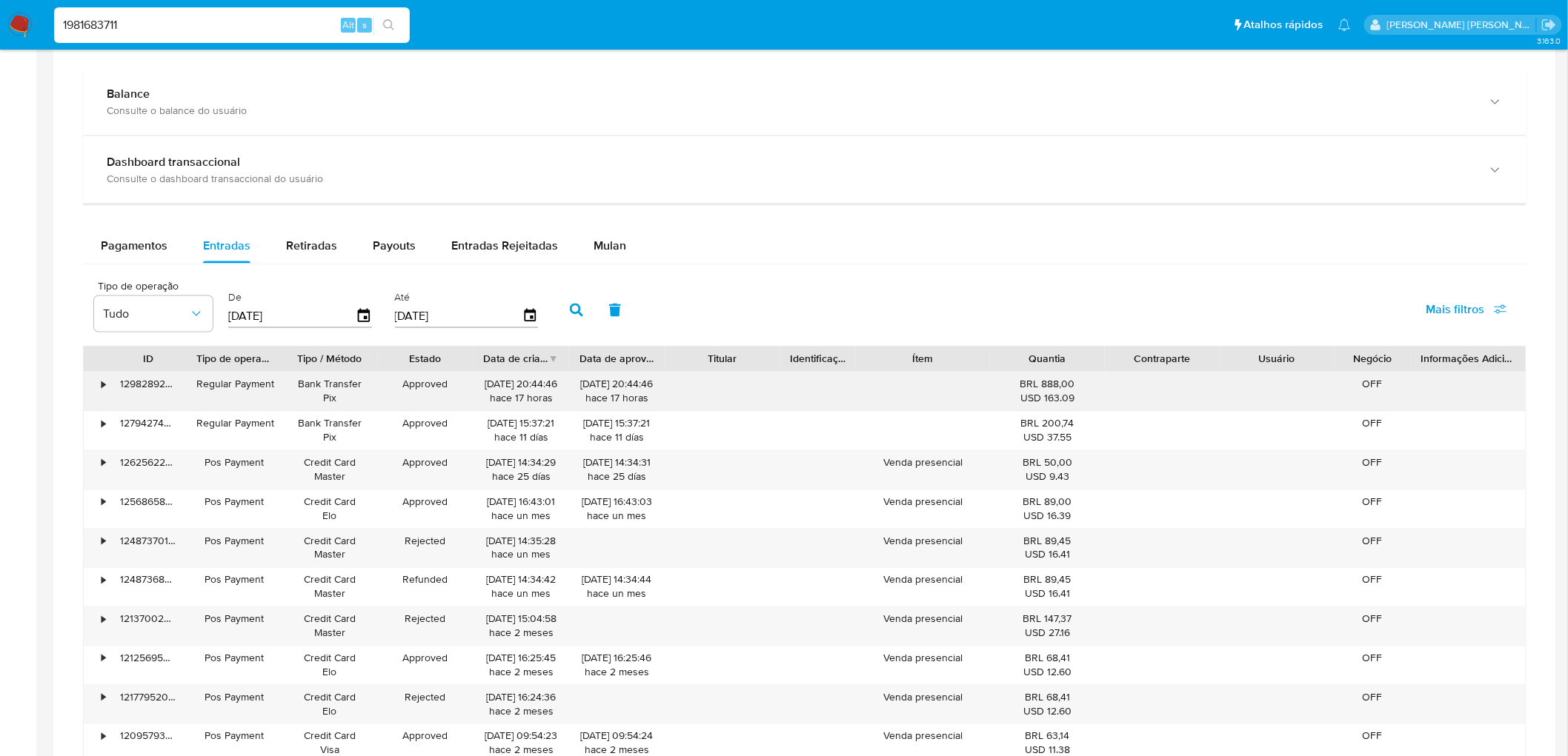
click at [102, 389] on div "•" at bounding box center [103, 385] width 3 height 14
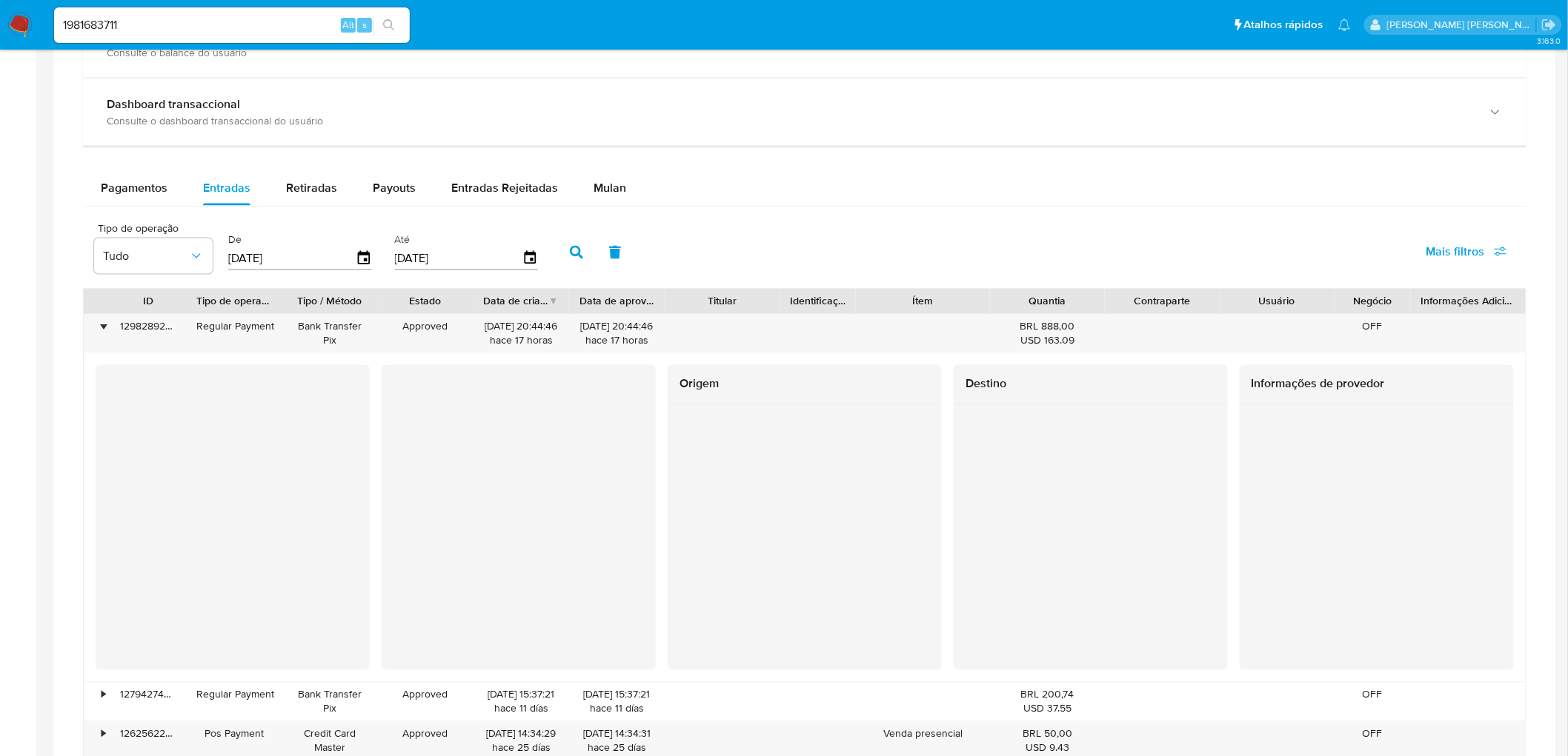
scroll to position [904, 0]
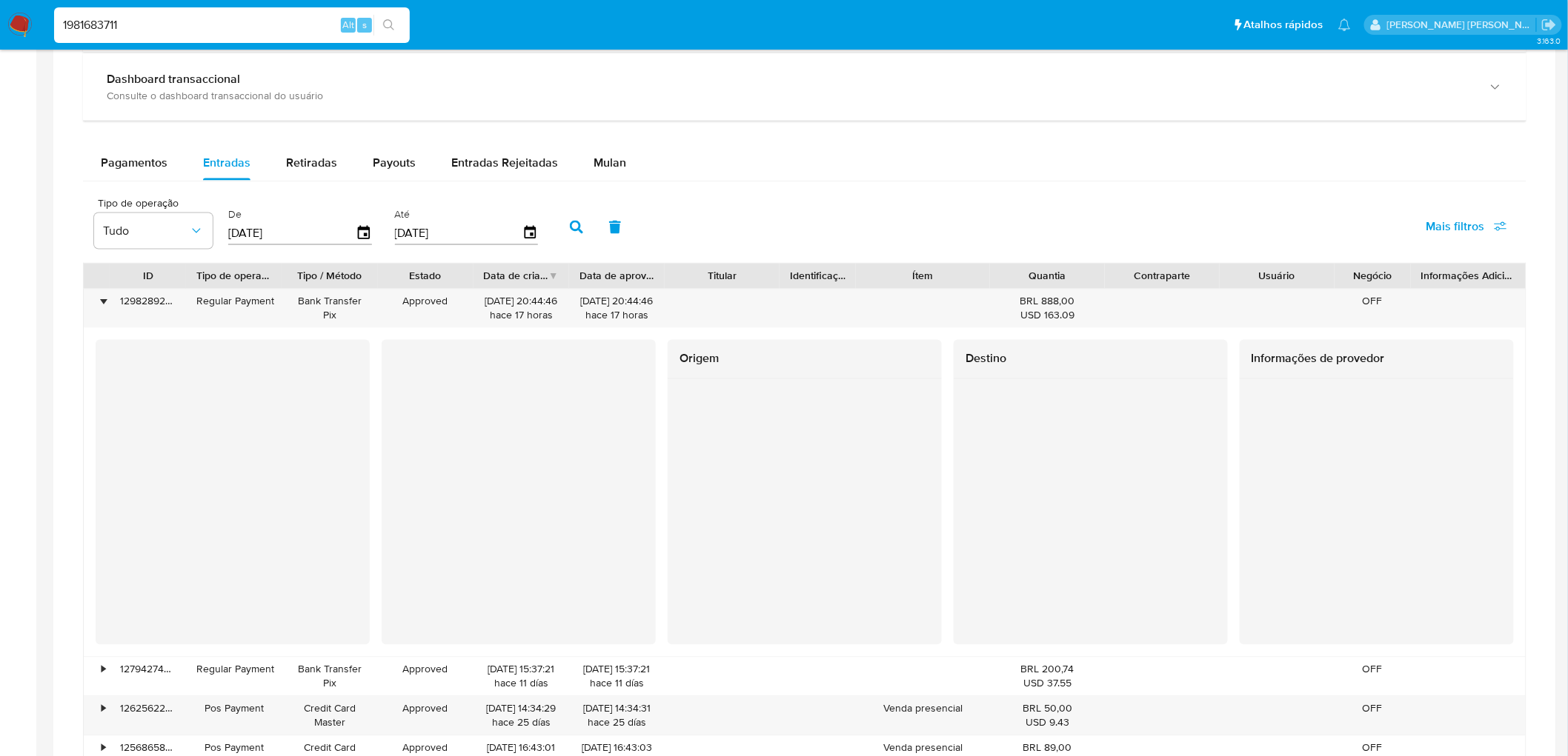
click at [117, 28] on input "1981683711" at bounding box center [231, 25] width 355 height 19
paste input "355991028"
type input "1355991028"
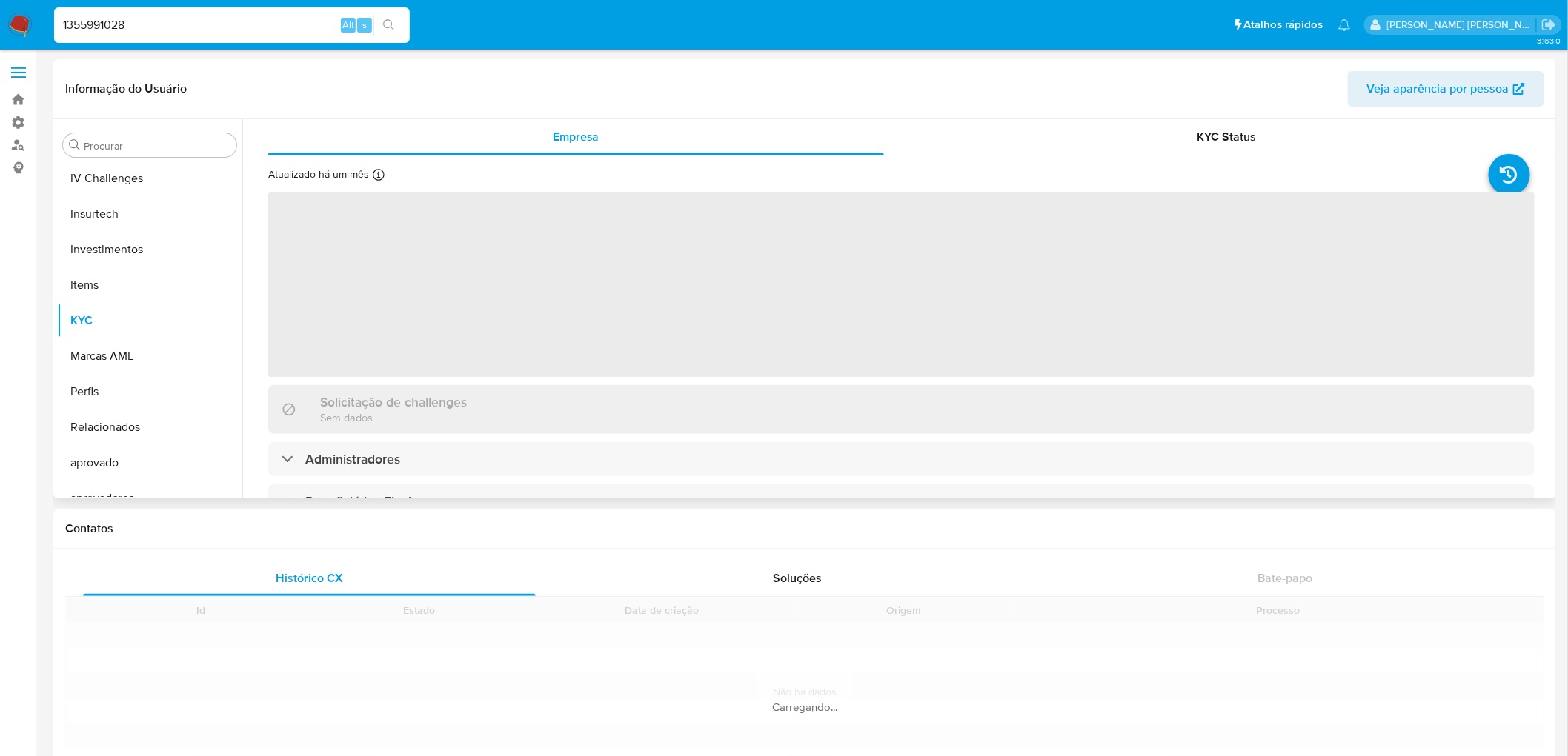
scroll to position [660, 0]
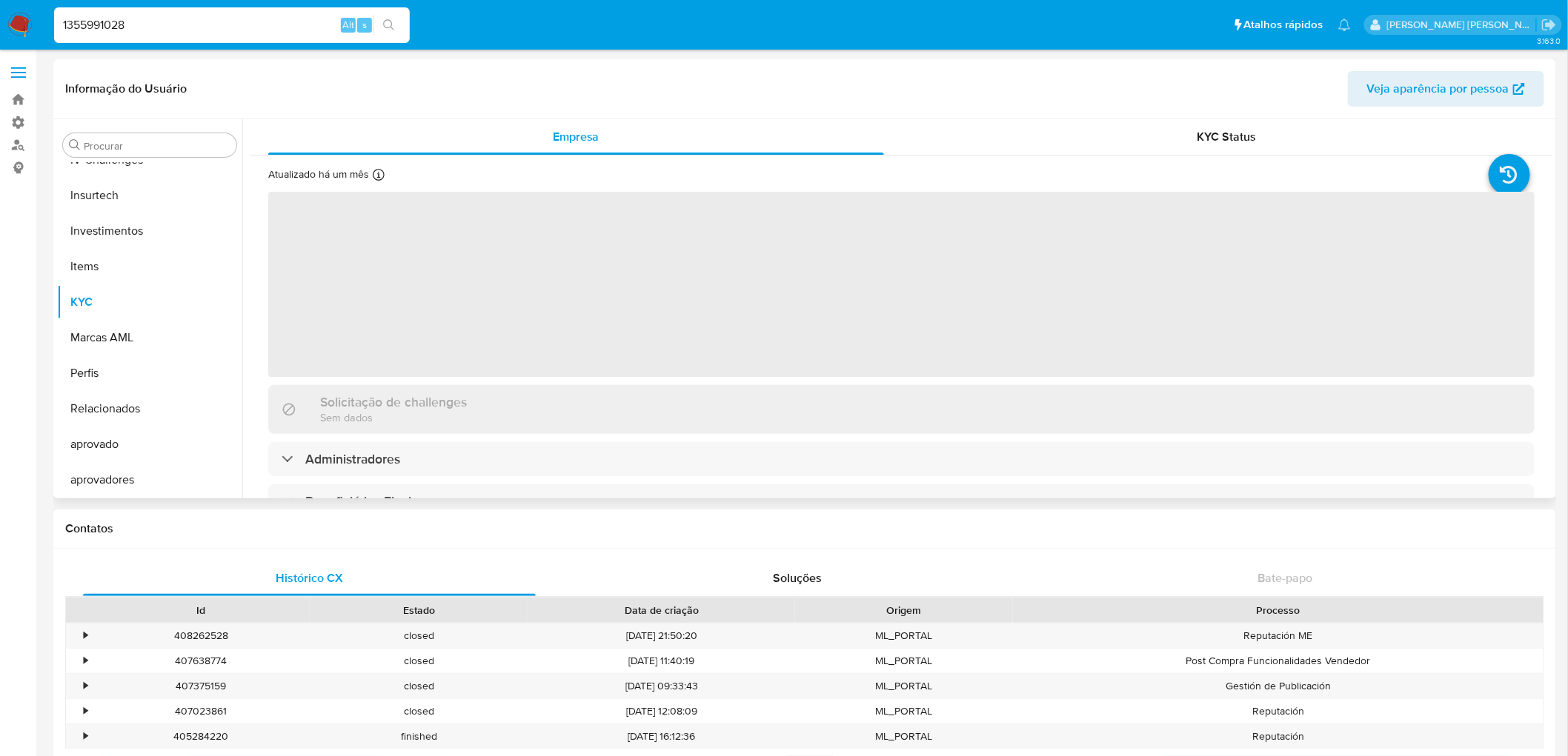
select select "10"
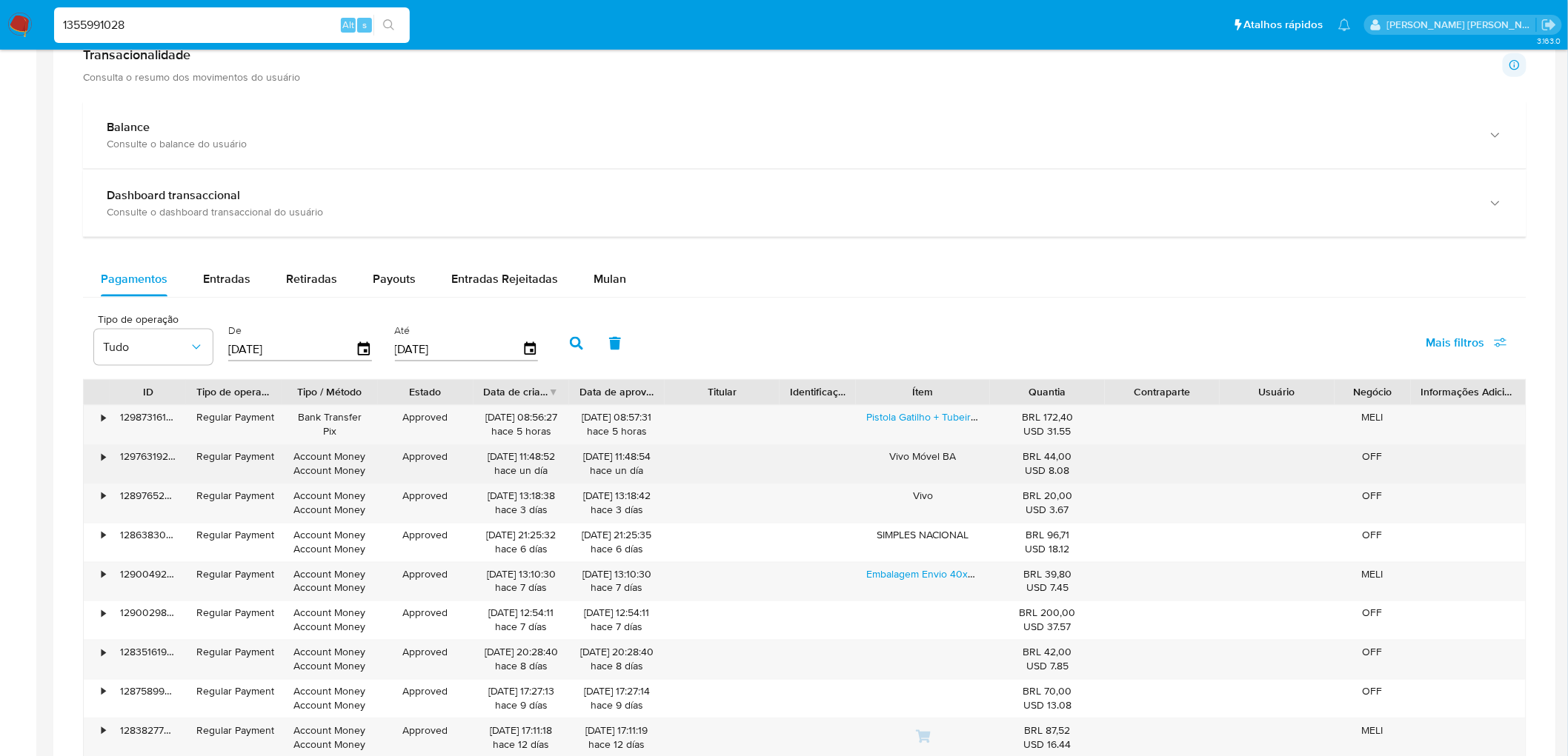
scroll to position [823, 0]
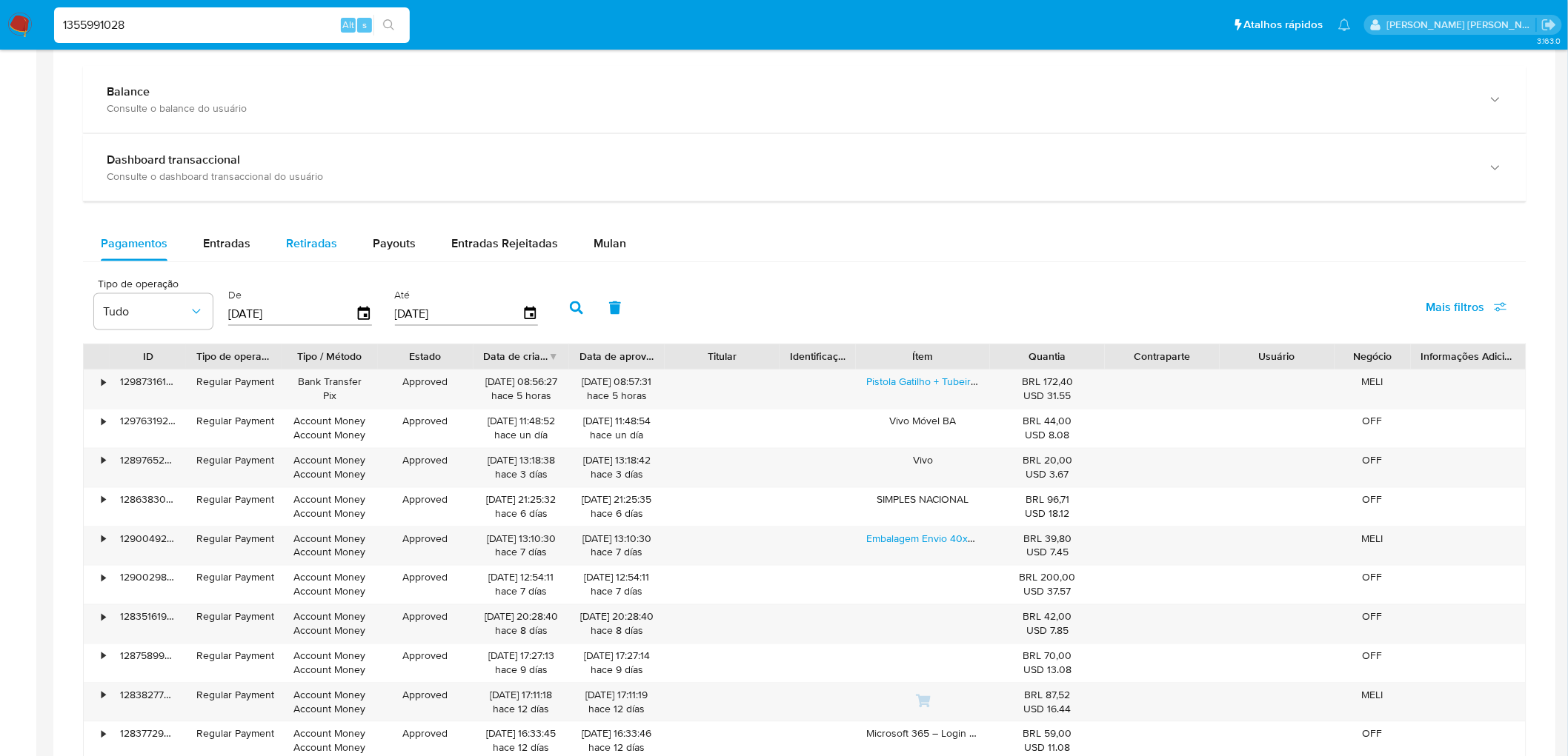
click at [295, 242] on span "Retiradas" at bounding box center [311, 243] width 51 height 17
select select "10"
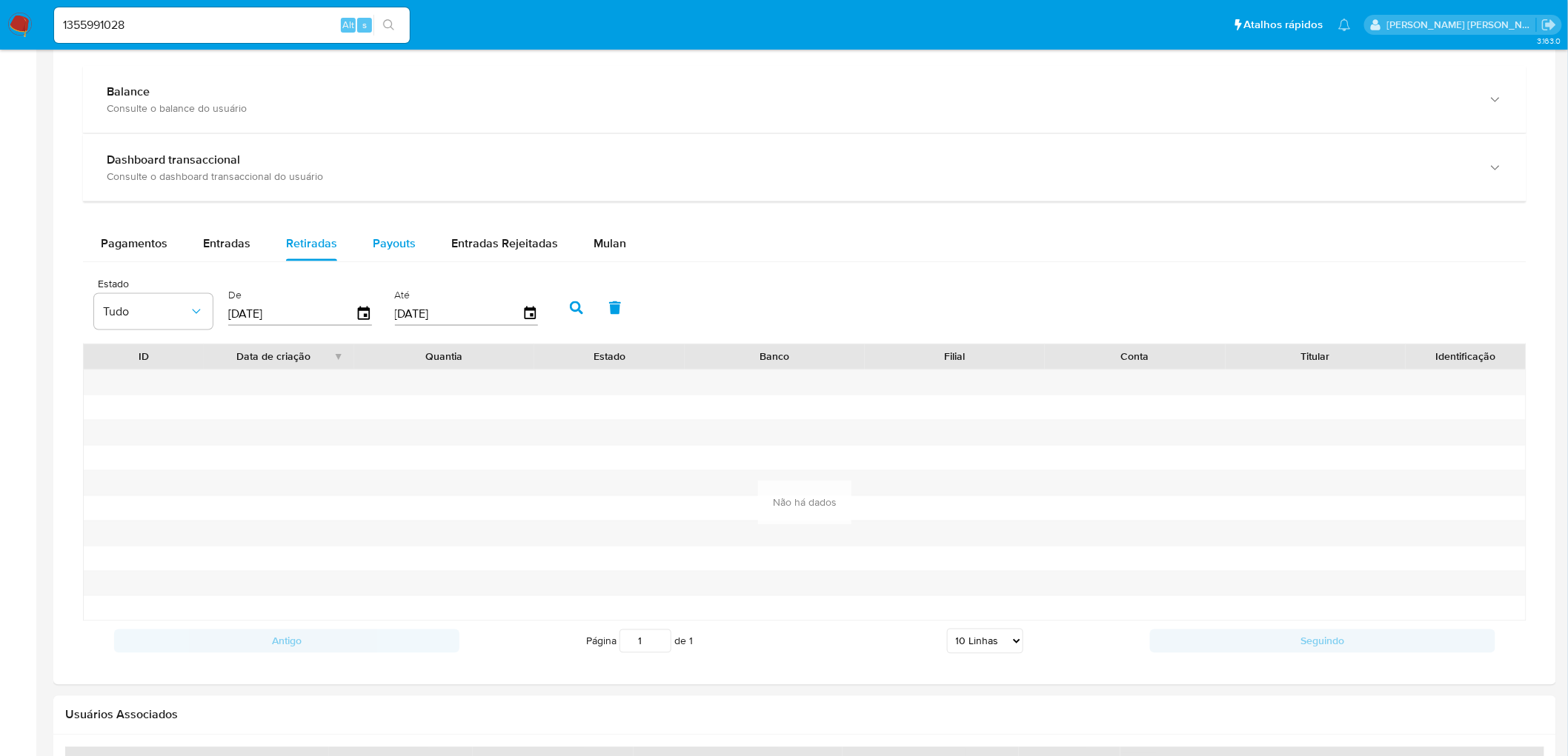
click at [395, 244] on span "Payouts" at bounding box center [394, 243] width 43 height 17
select select "10"
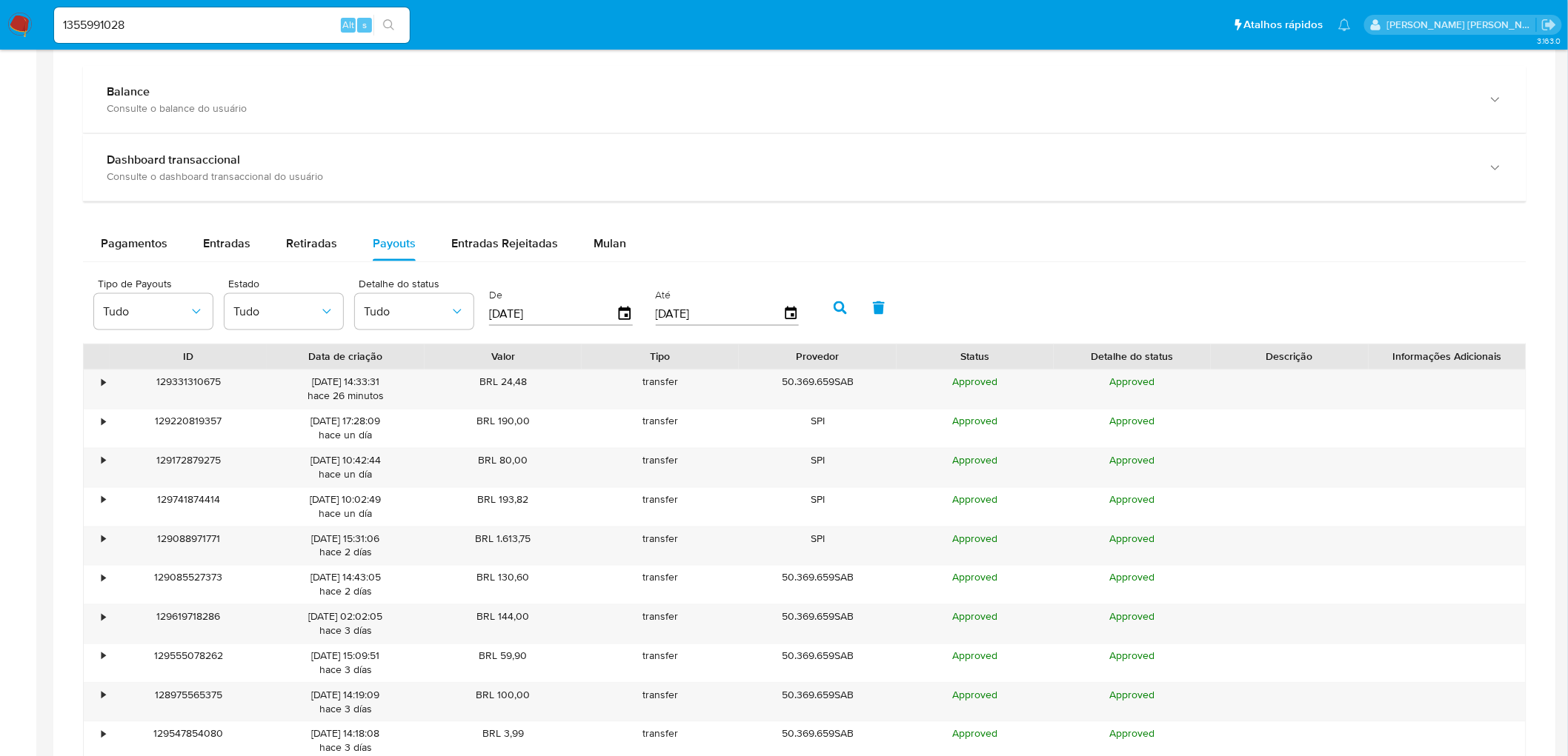
click at [102, 20] on input "1355991028" at bounding box center [231, 25] width 355 height 19
paste input "em [DATE]"
click at [126, 17] on input "1355991028" at bounding box center [231, 25] width 355 height 19
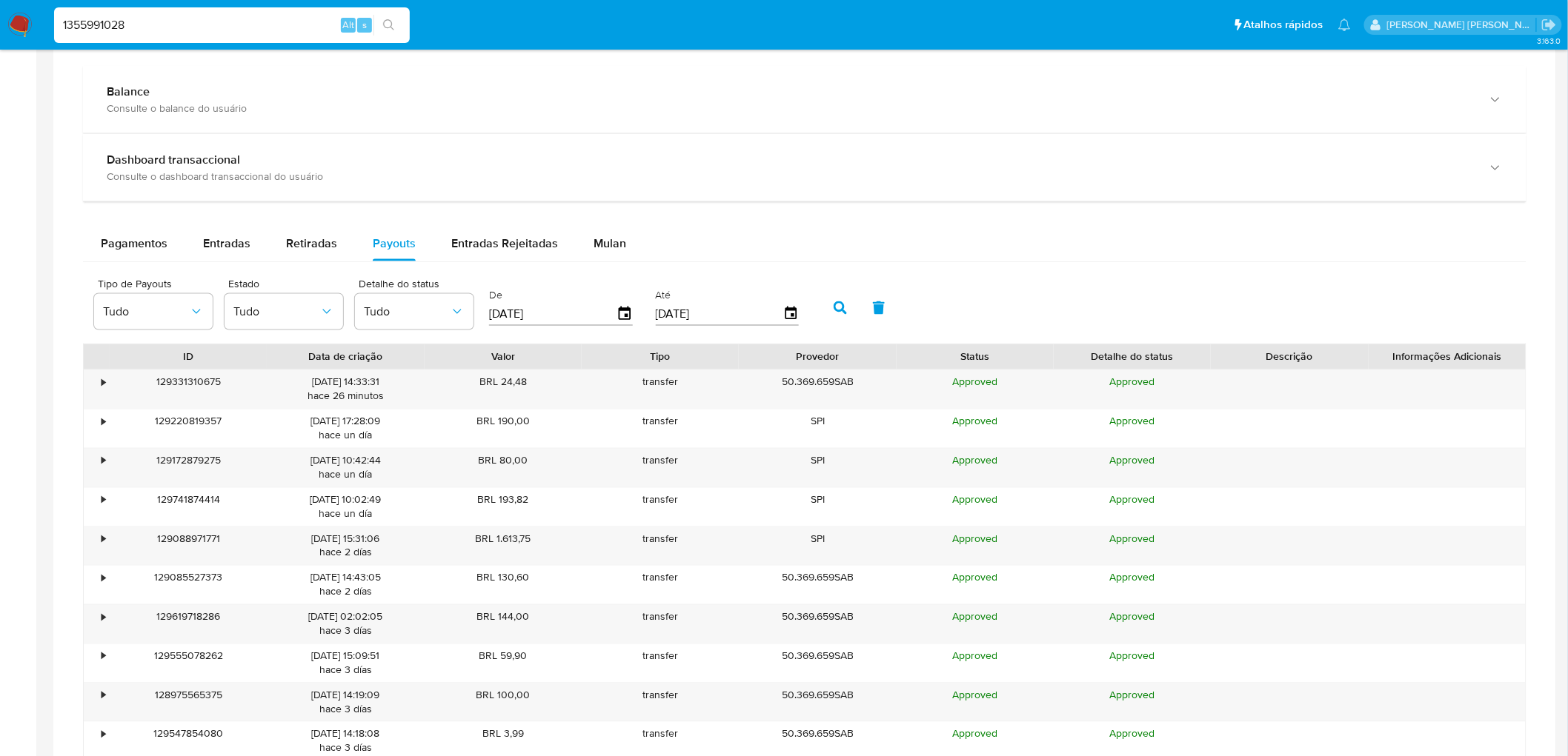
paste input "814162380"
type input "814162380"
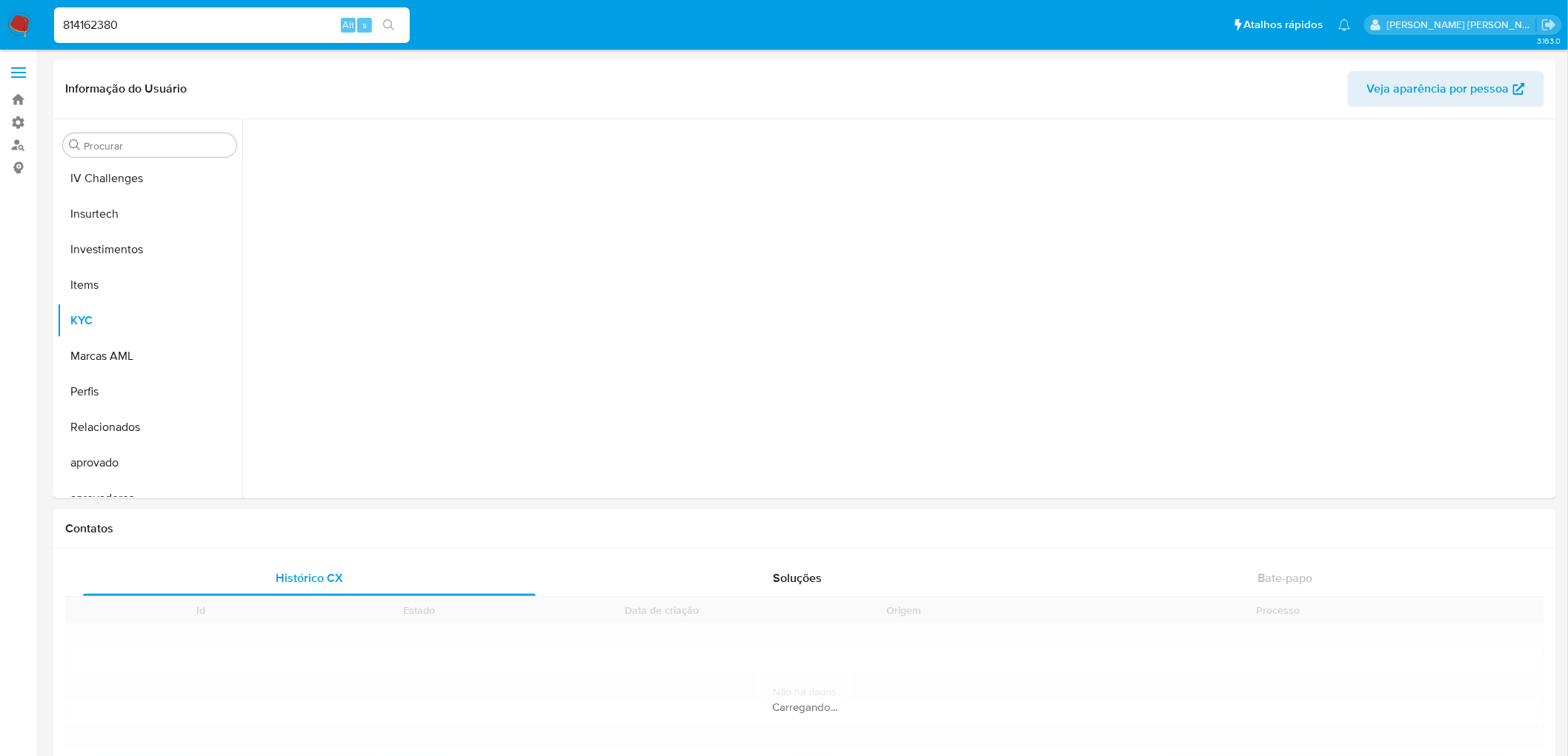
scroll to position [660, 0]
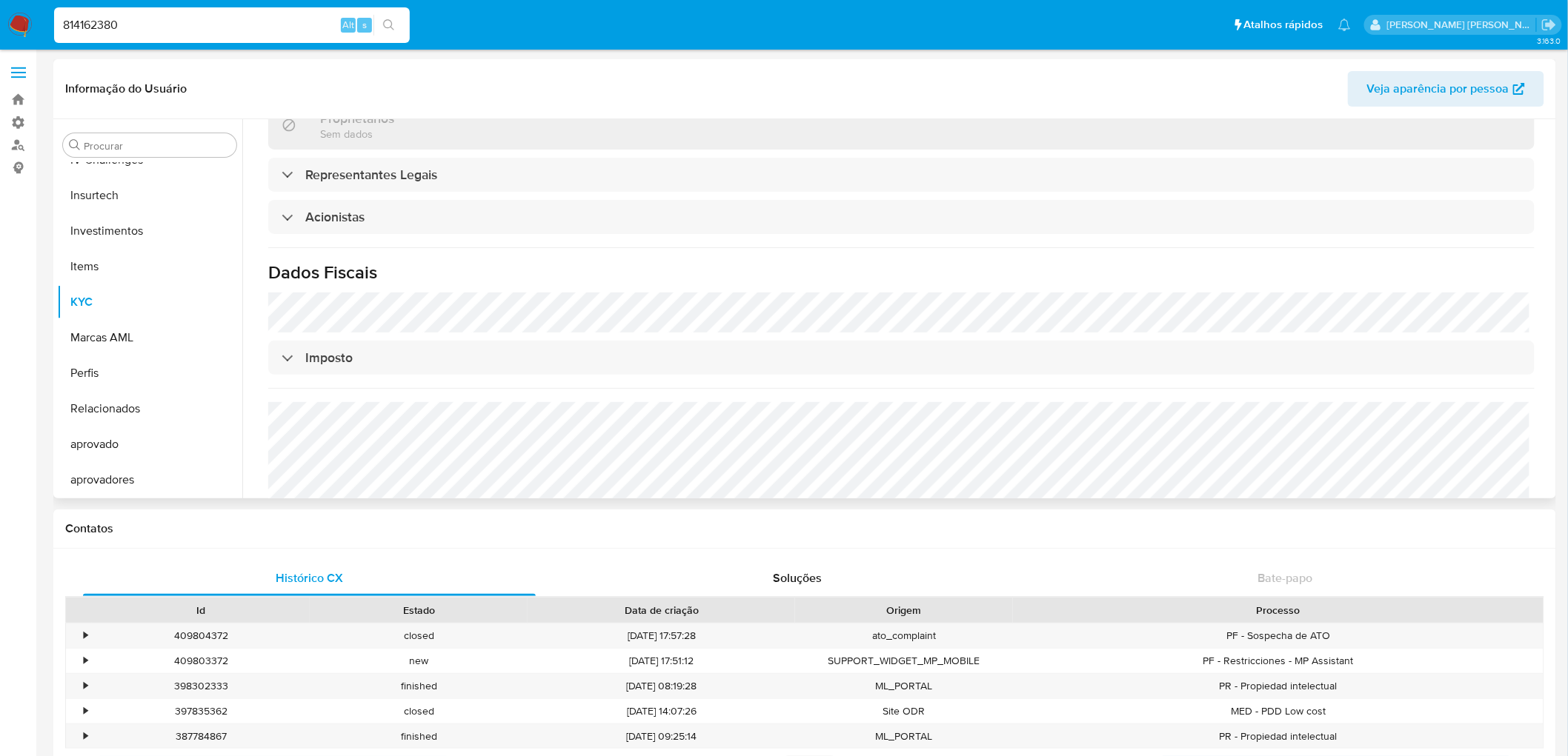
select select "10"
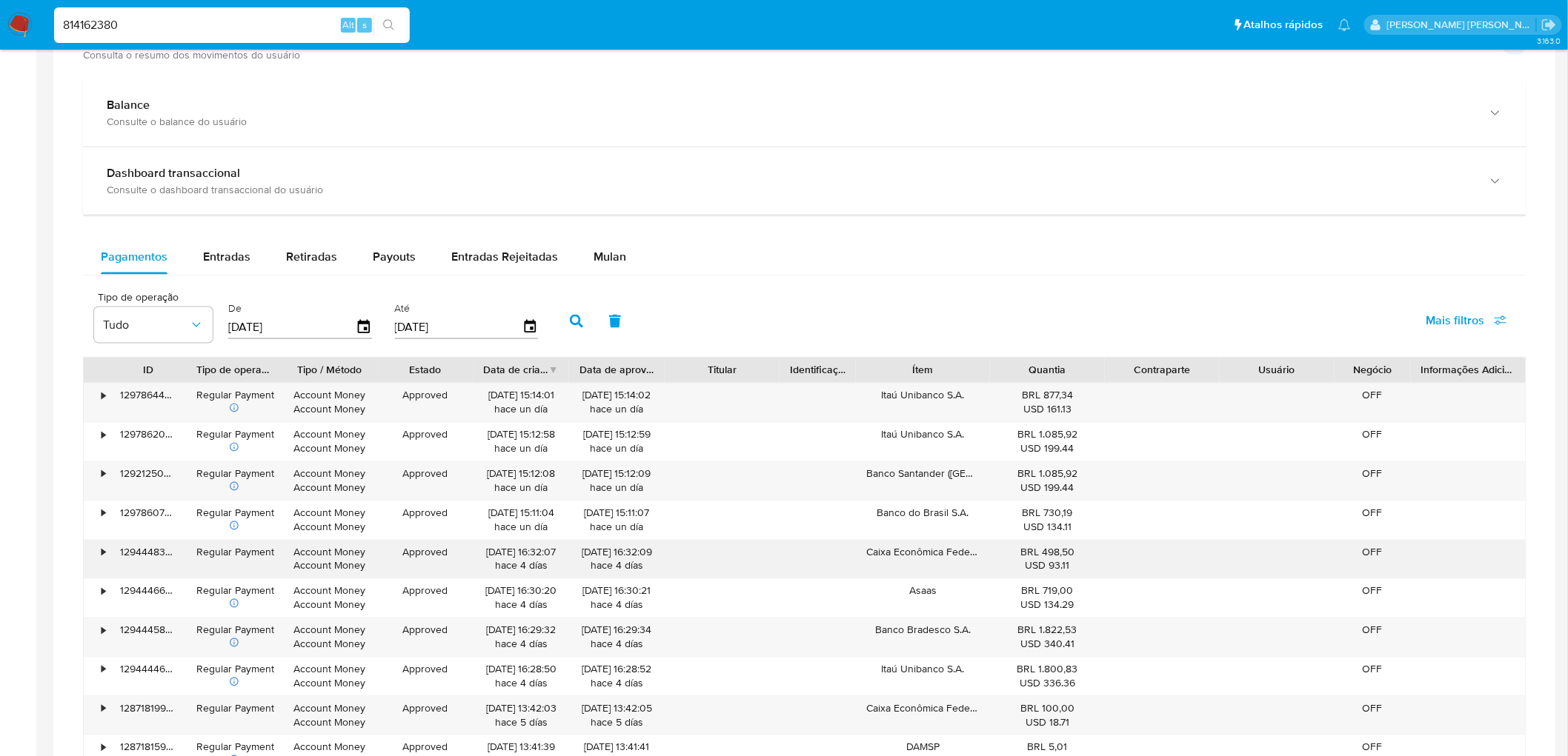
scroll to position [823, 0]
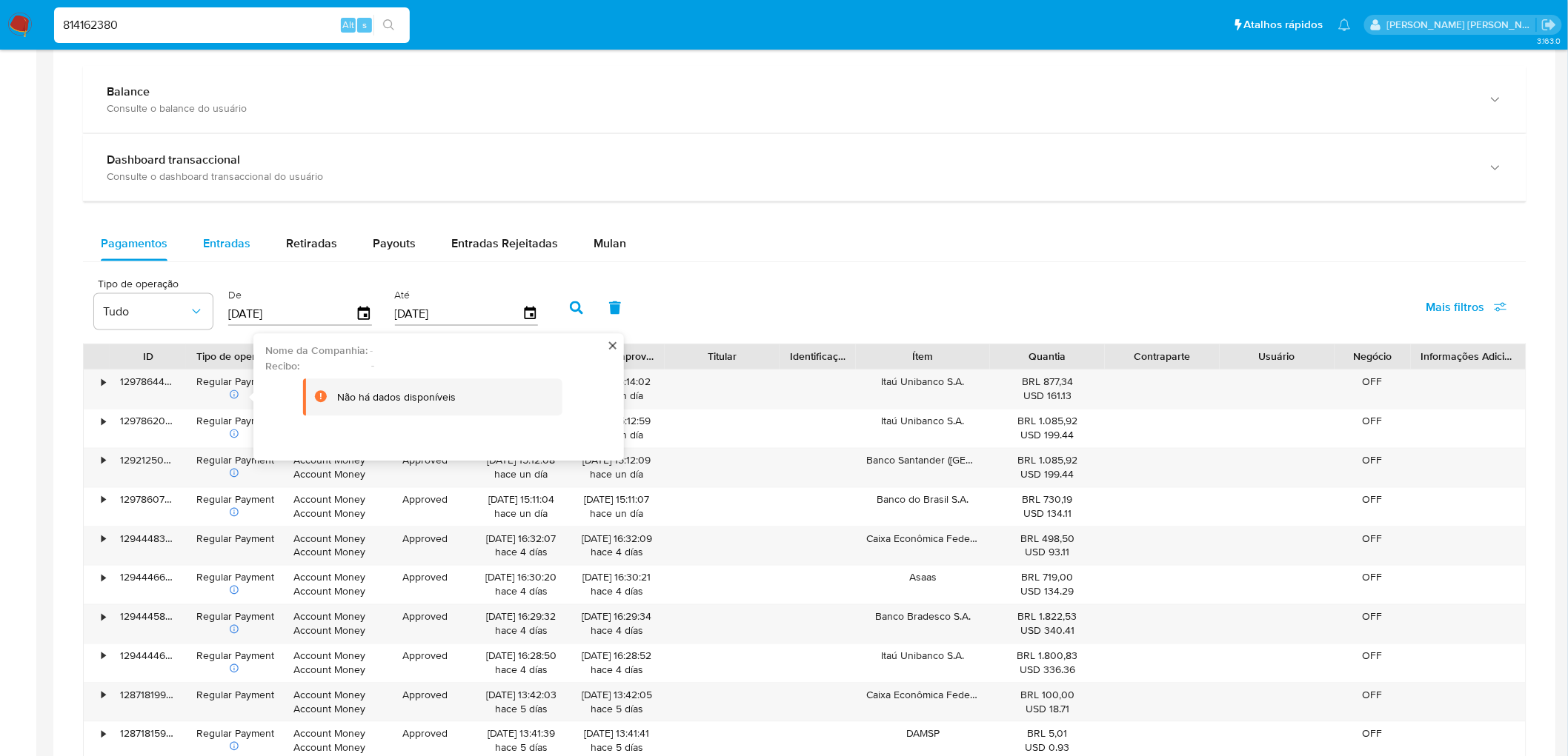
click at [238, 238] on span "Entradas" at bounding box center [227, 243] width 48 height 17
select select "10"
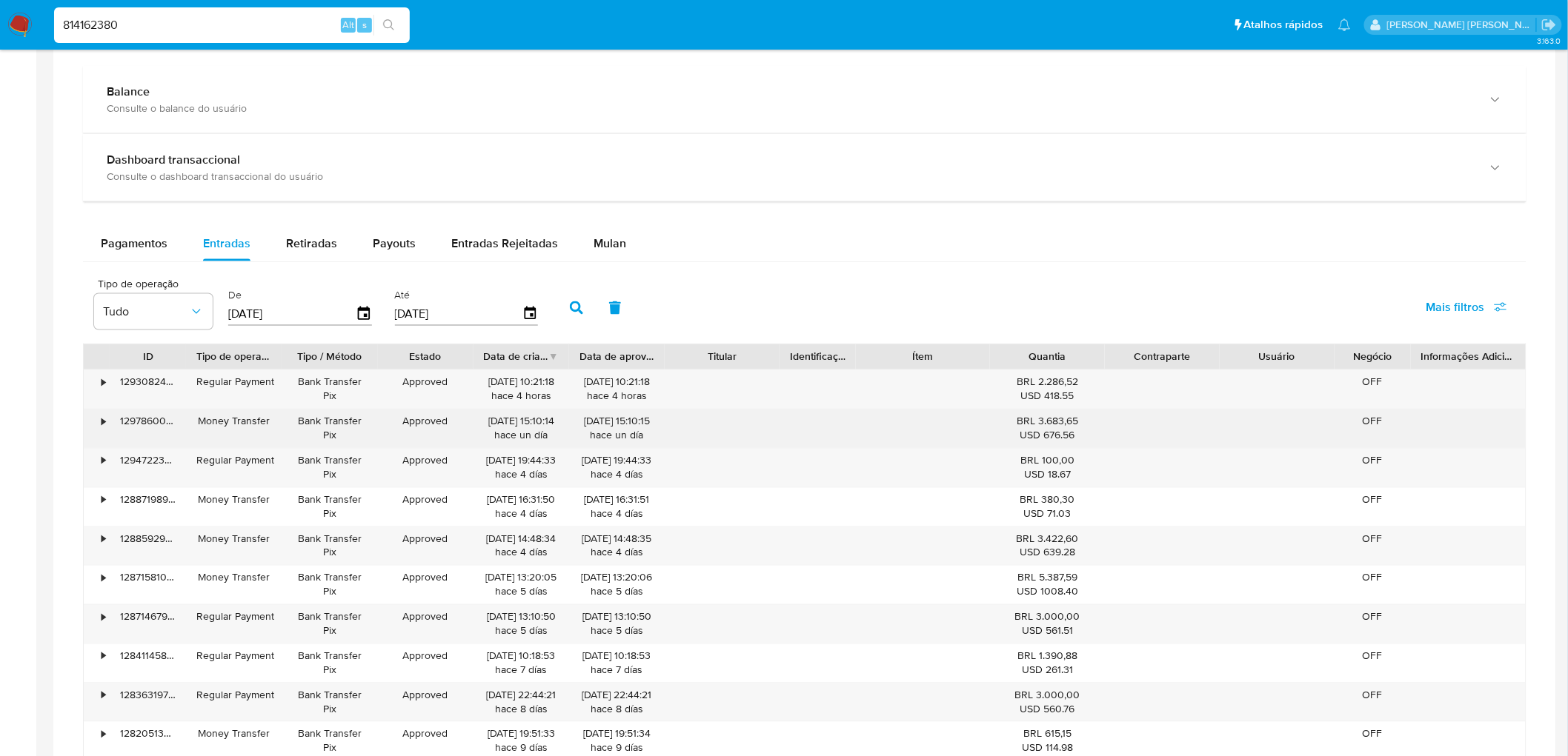
click at [98, 425] on div "•" at bounding box center [96, 428] width 26 height 38
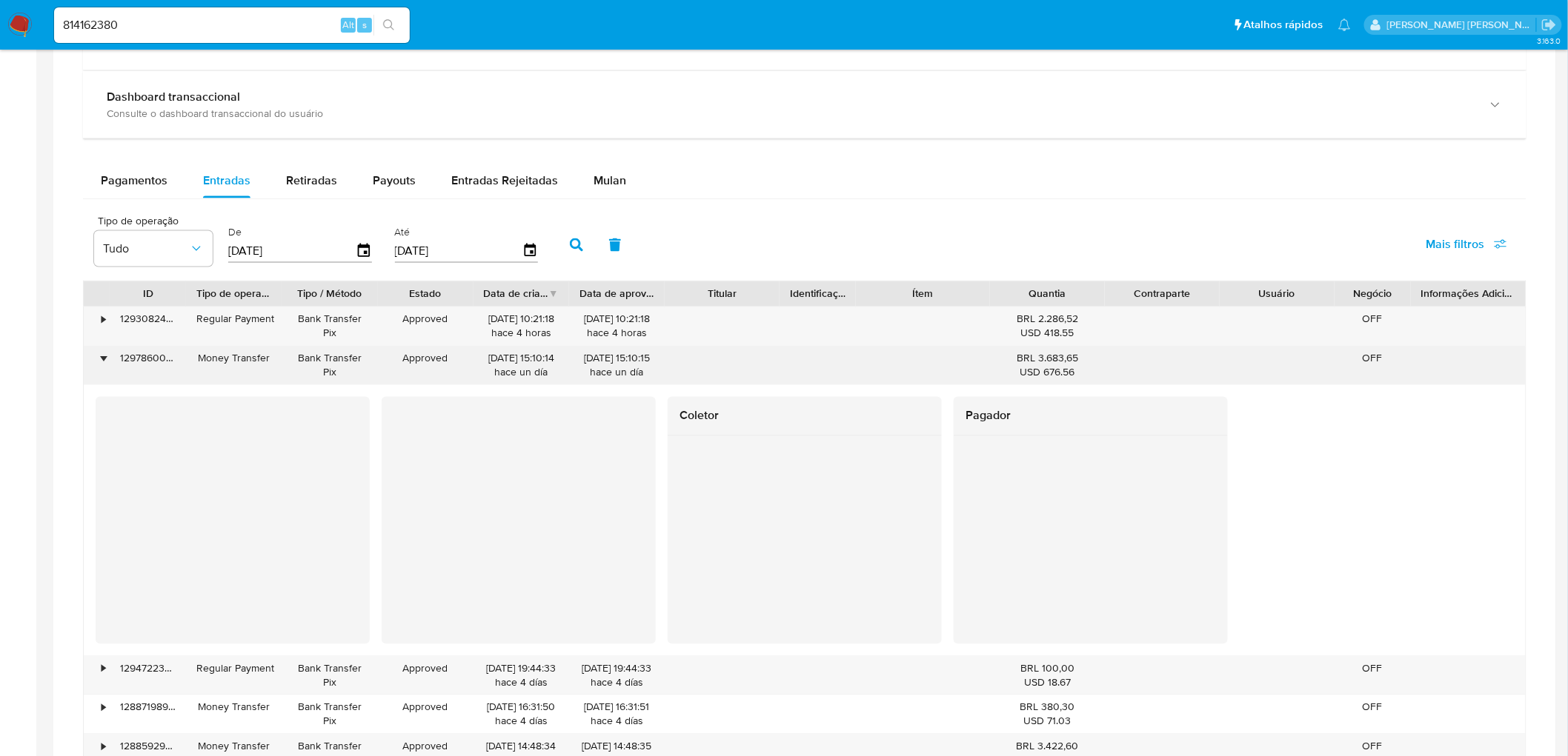
scroll to position [905, 0]
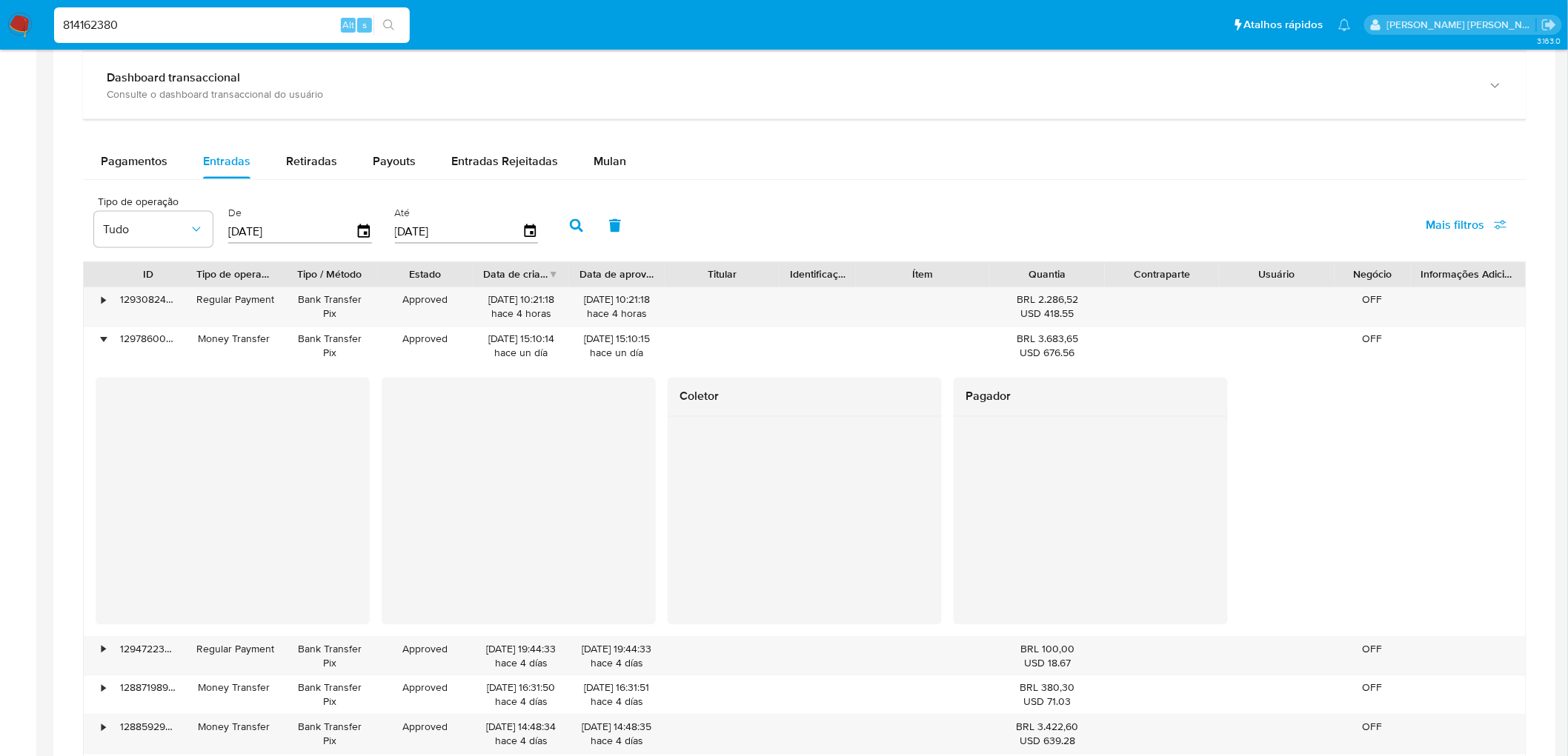
click at [176, 17] on input "814162380" at bounding box center [231, 25] width 355 height 19
paste input "03976536"
type input "803976536"
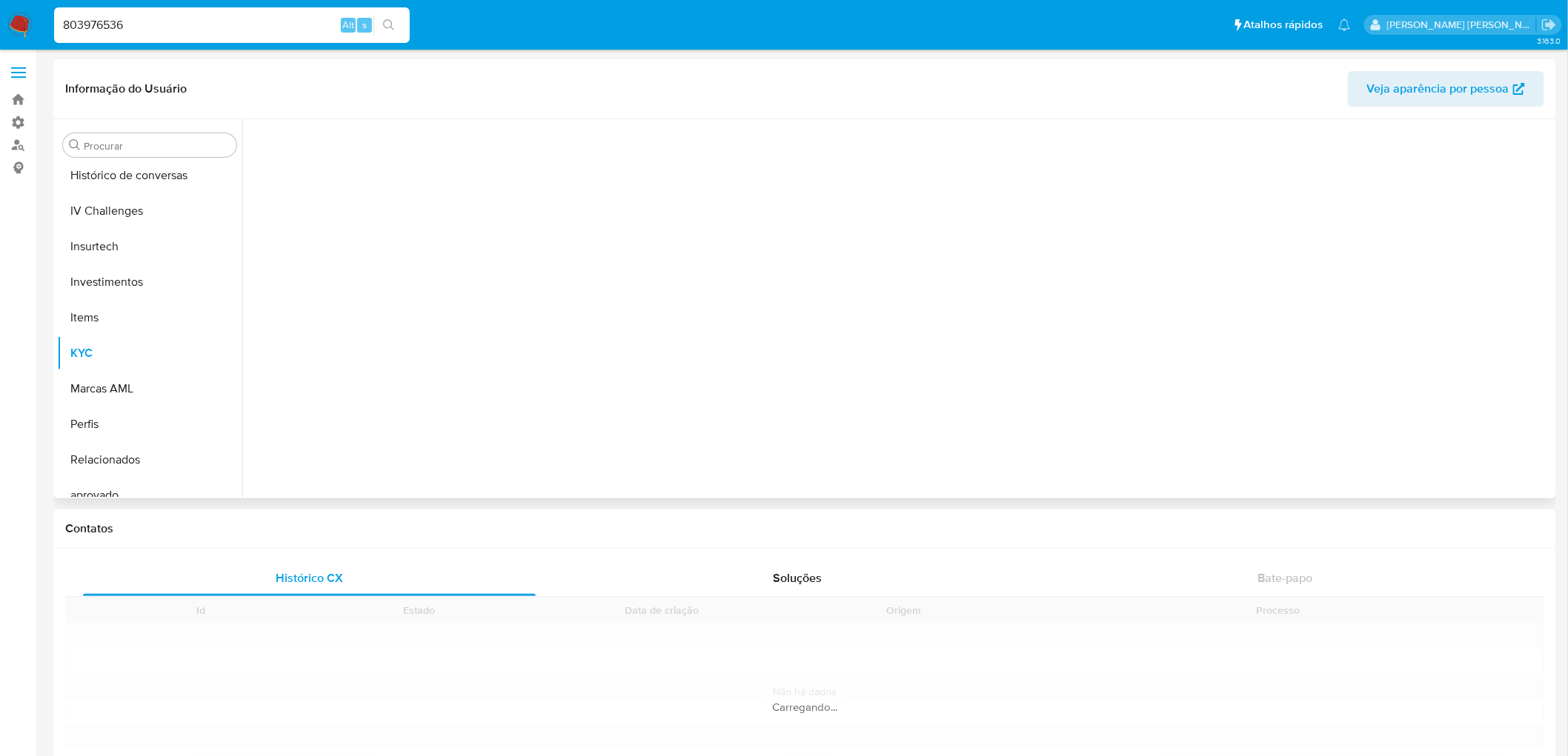
scroll to position [660, 0]
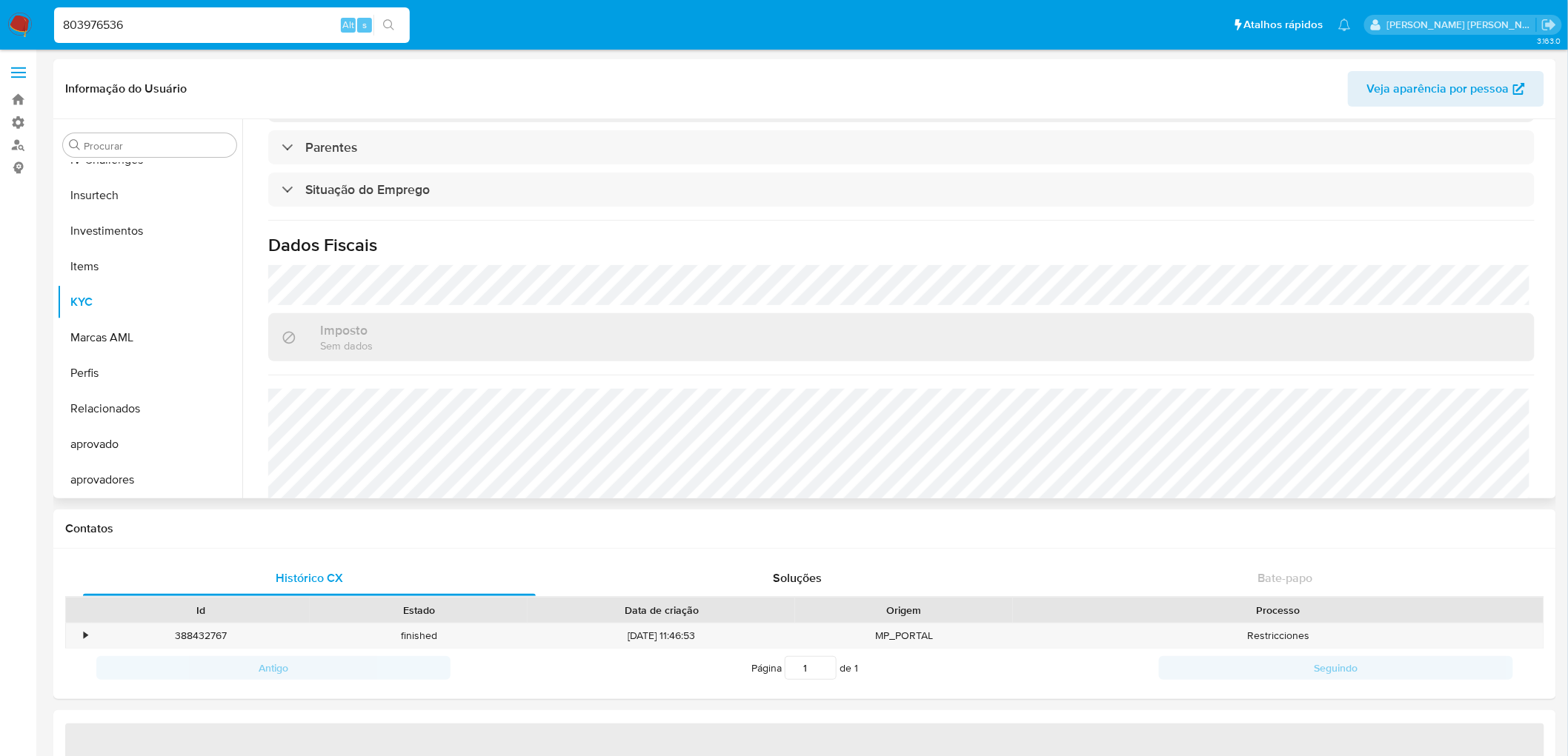
select select "10"
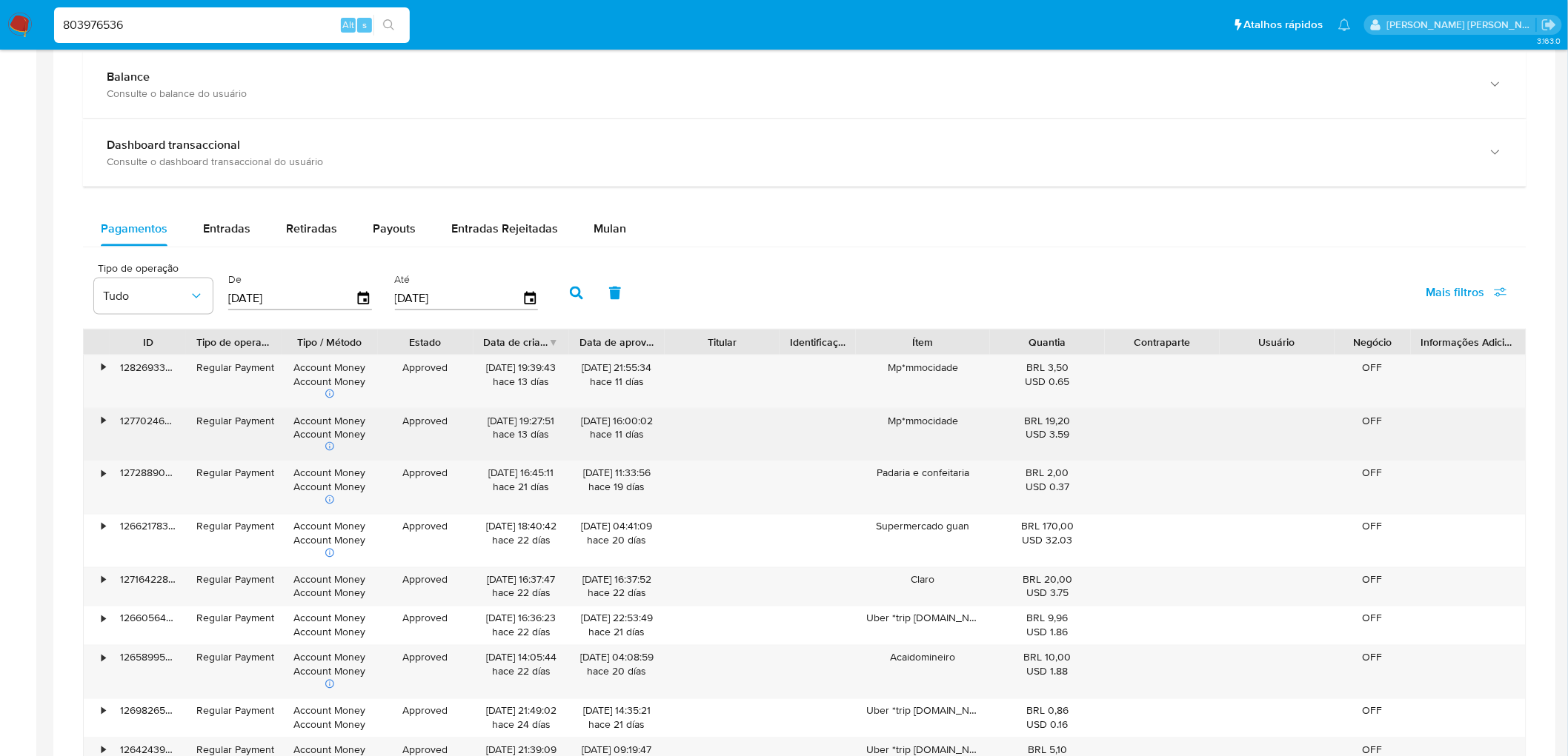
scroll to position [740, 0]
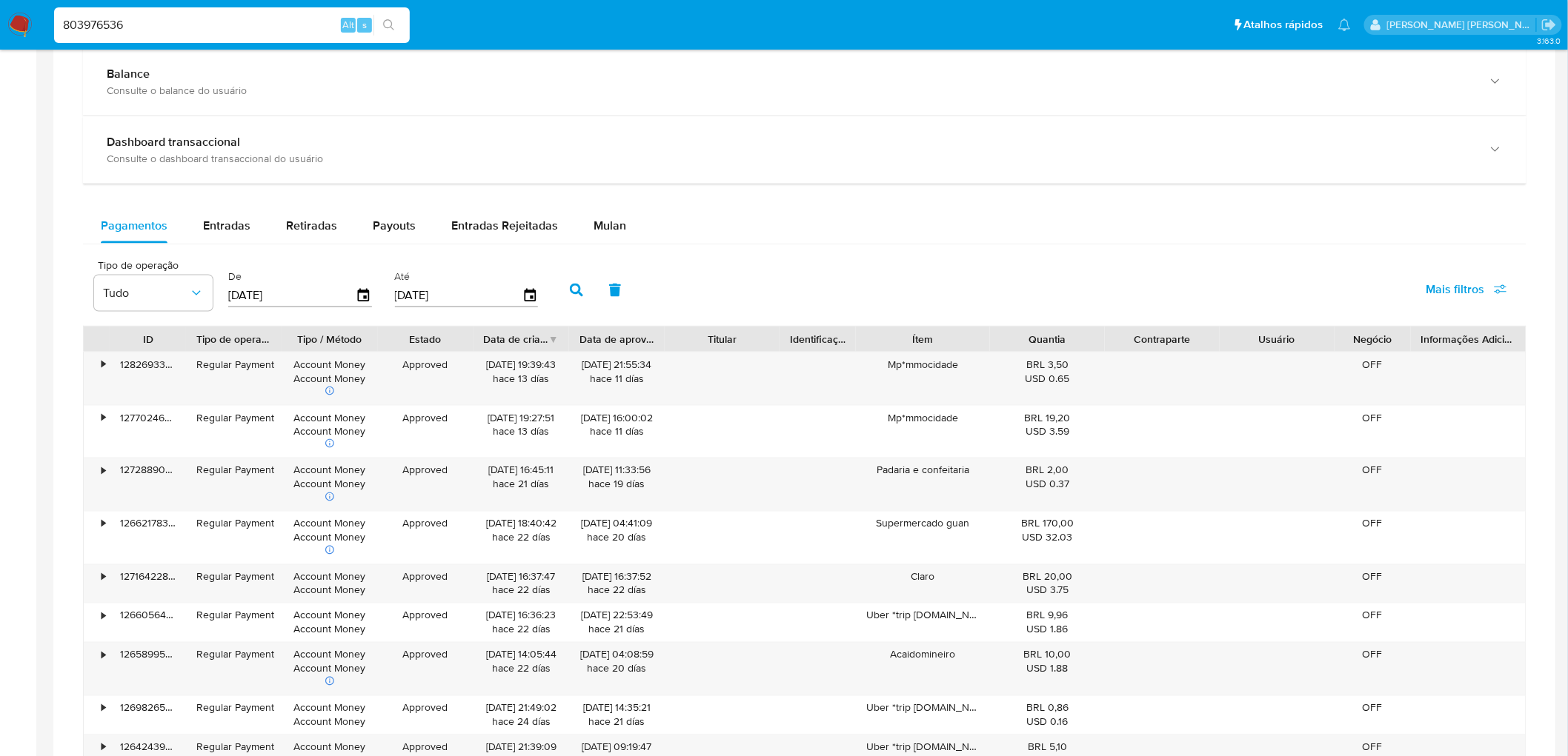
click at [74, 23] on input "803976536" at bounding box center [231, 25] width 355 height 19
click at [379, 224] on span "Payouts" at bounding box center [394, 226] width 43 height 17
select select "10"
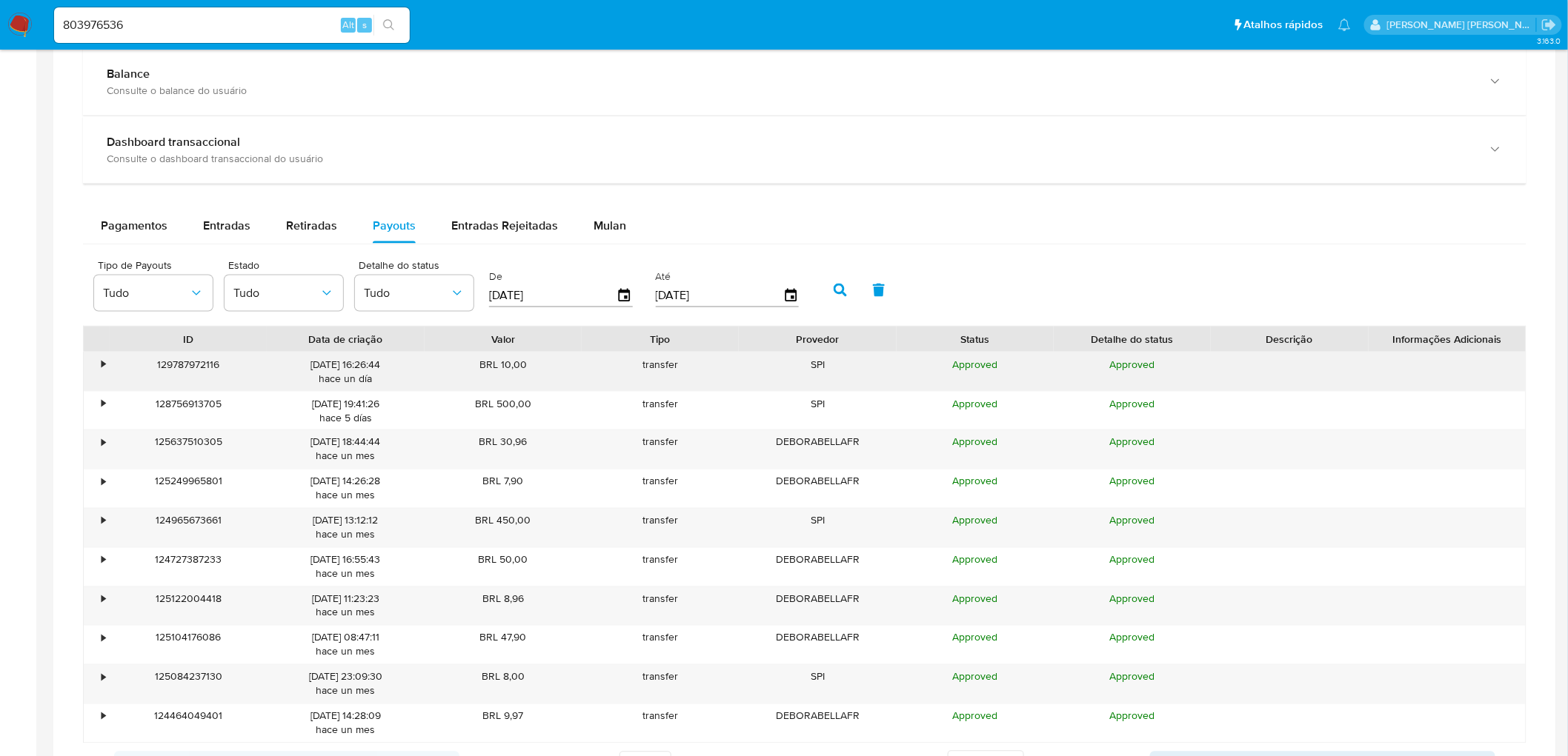
click at [102, 370] on div "•" at bounding box center [103, 365] width 3 height 14
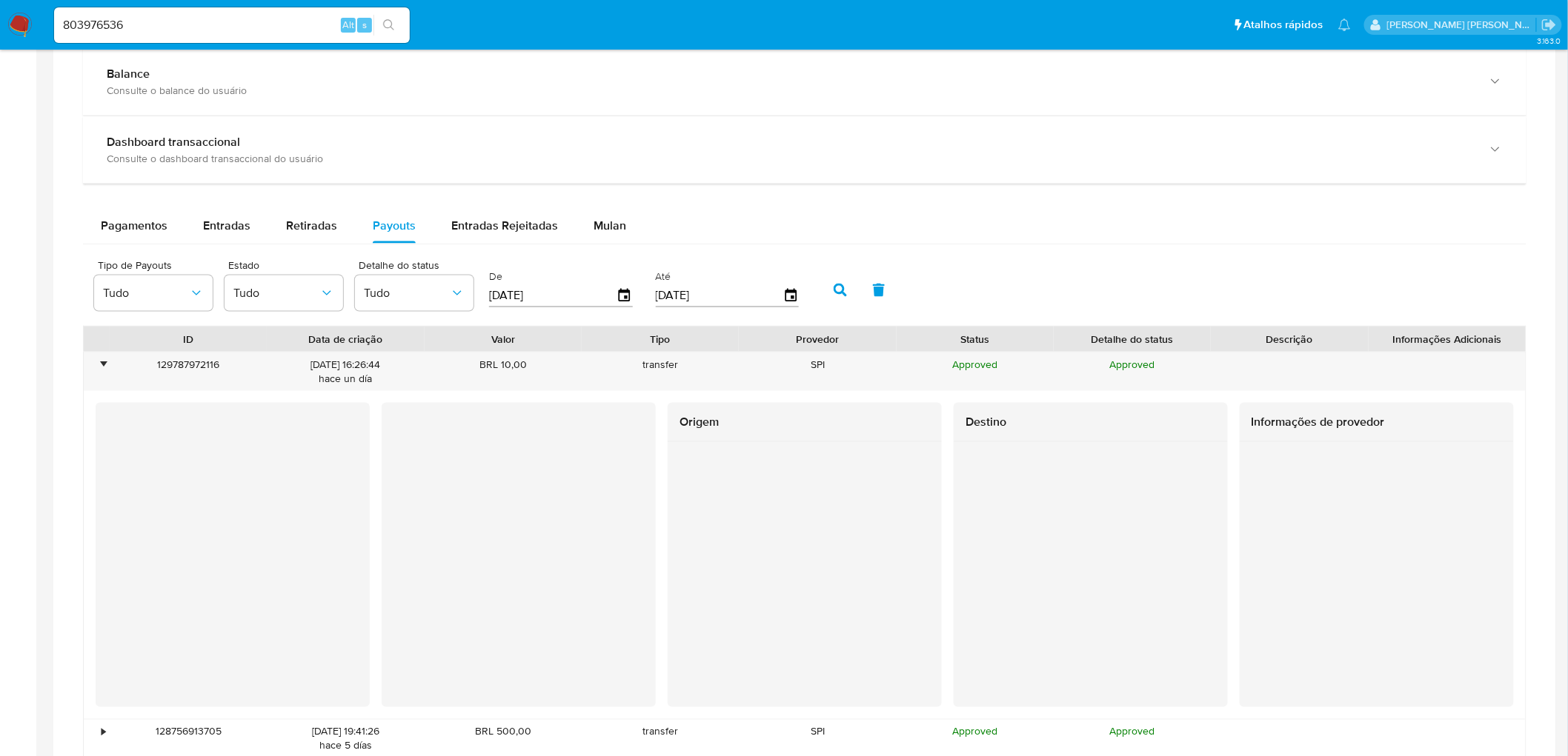
click at [203, 8] on div "803976536 Alt s" at bounding box center [231, 25] width 355 height 36
click at [197, 16] on input "803976536" at bounding box center [231, 25] width 355 height 19
paste input "424483820"
type input "424483820"
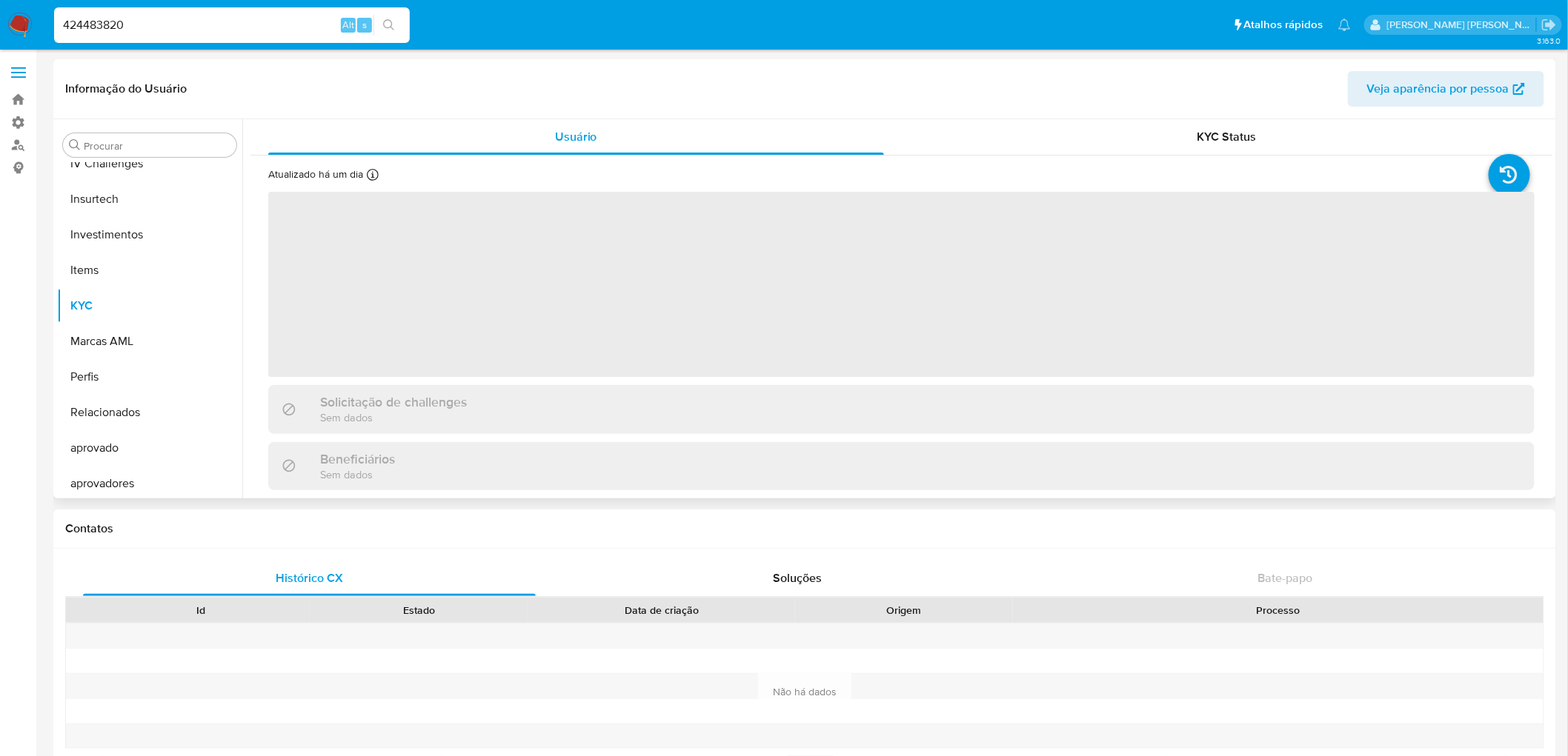
scroll to position [660, 0]
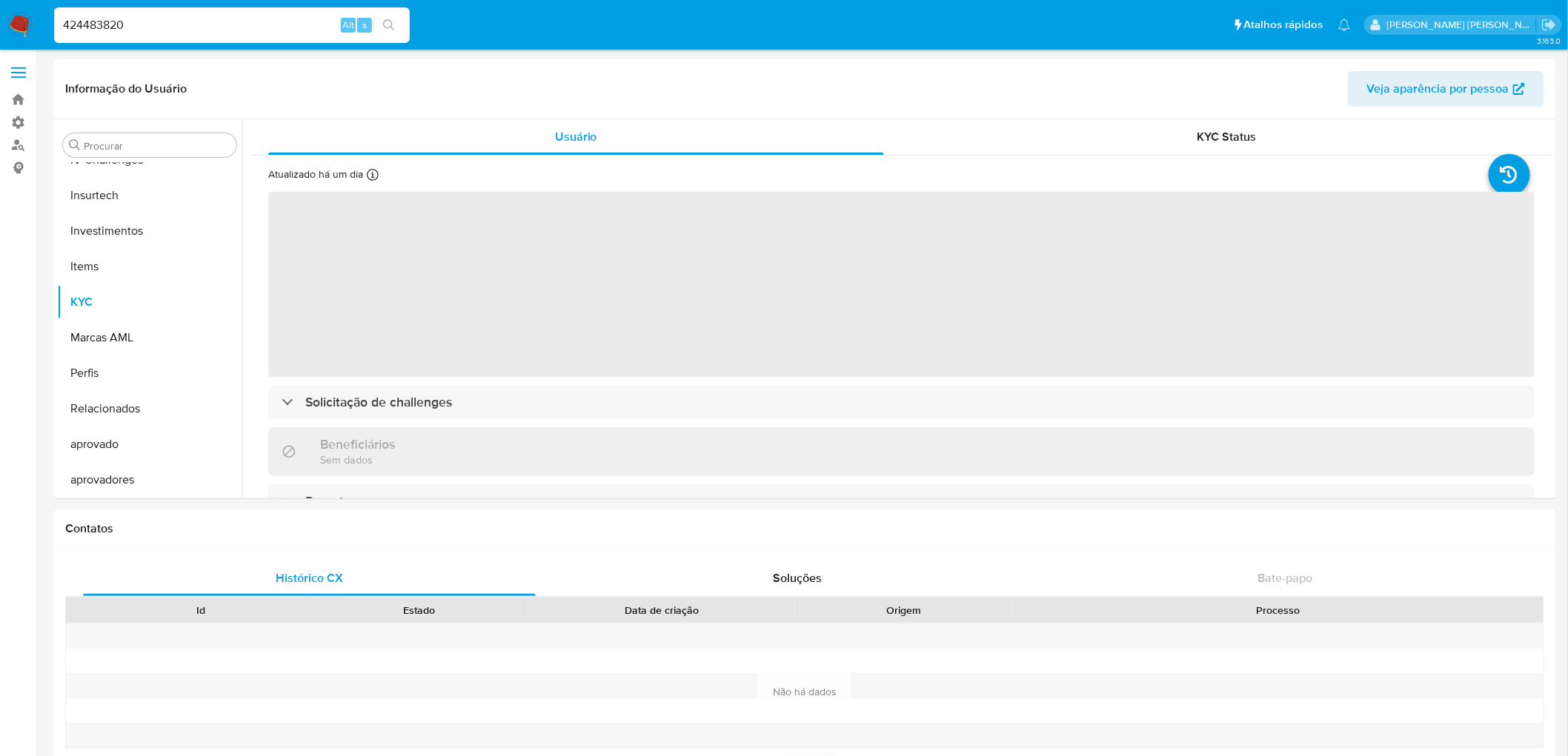
select select "10"
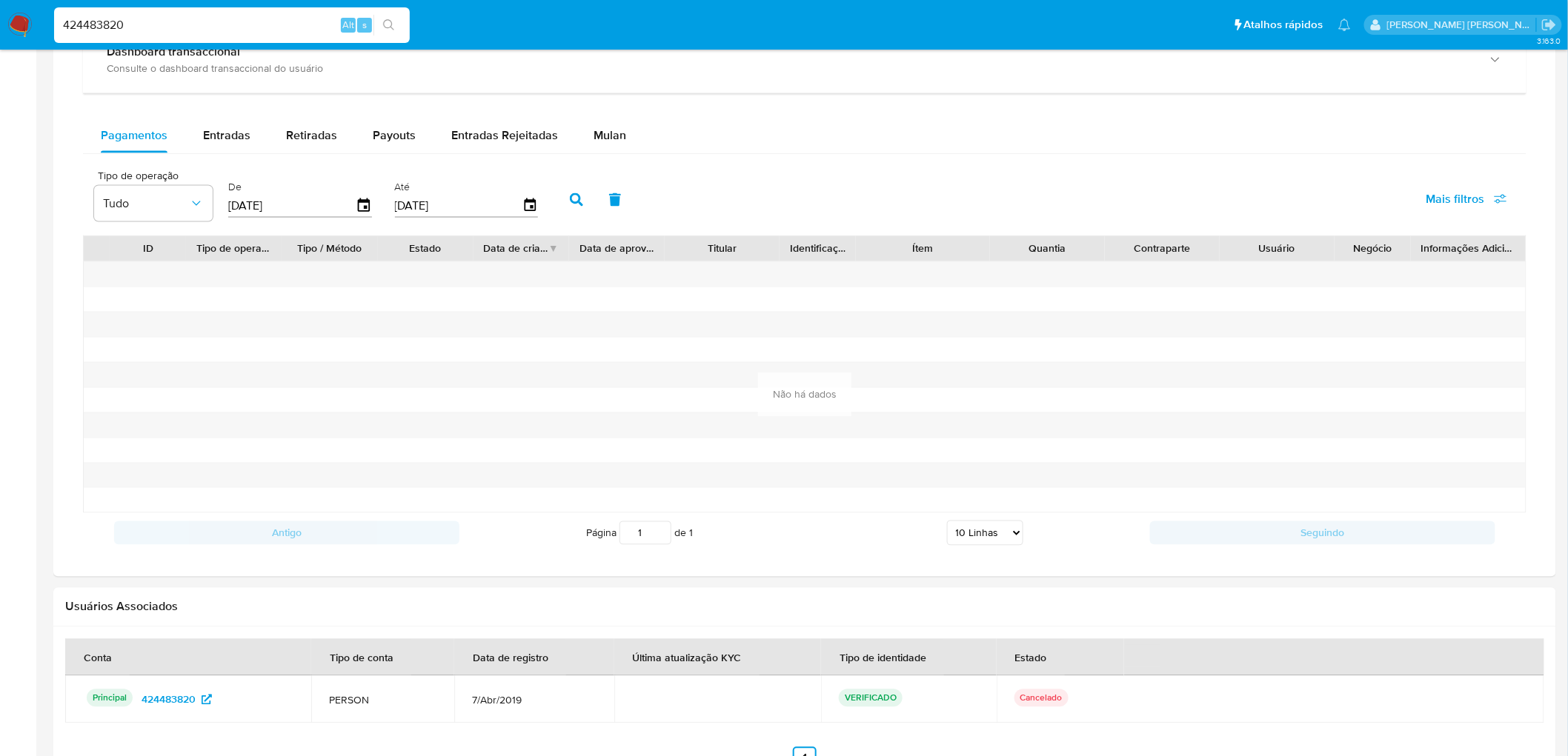
scroll to position [905, 0]
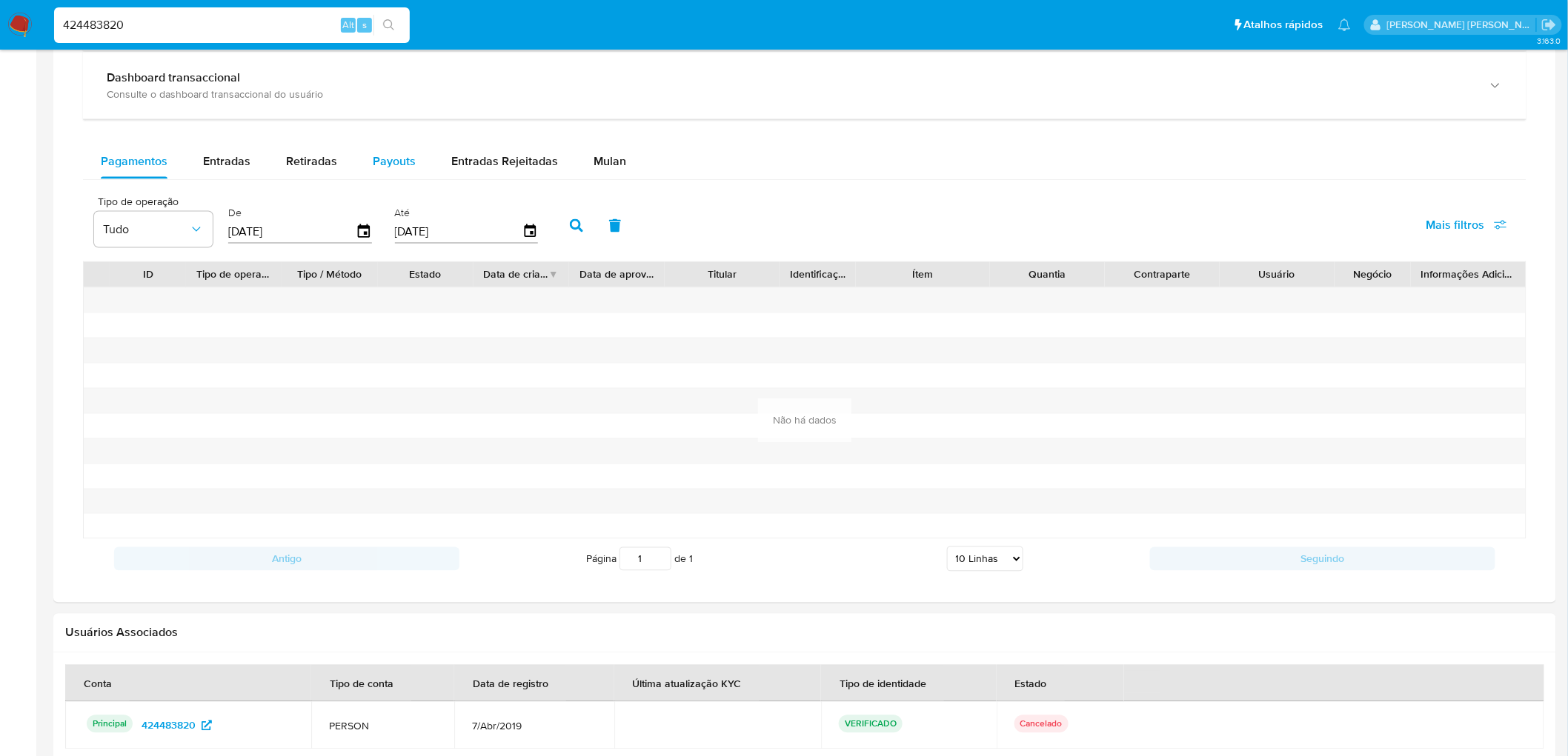
click at [364, 165] on button "Payouts" at bounding box center [394, 161] width 78 height 36
select select "10"
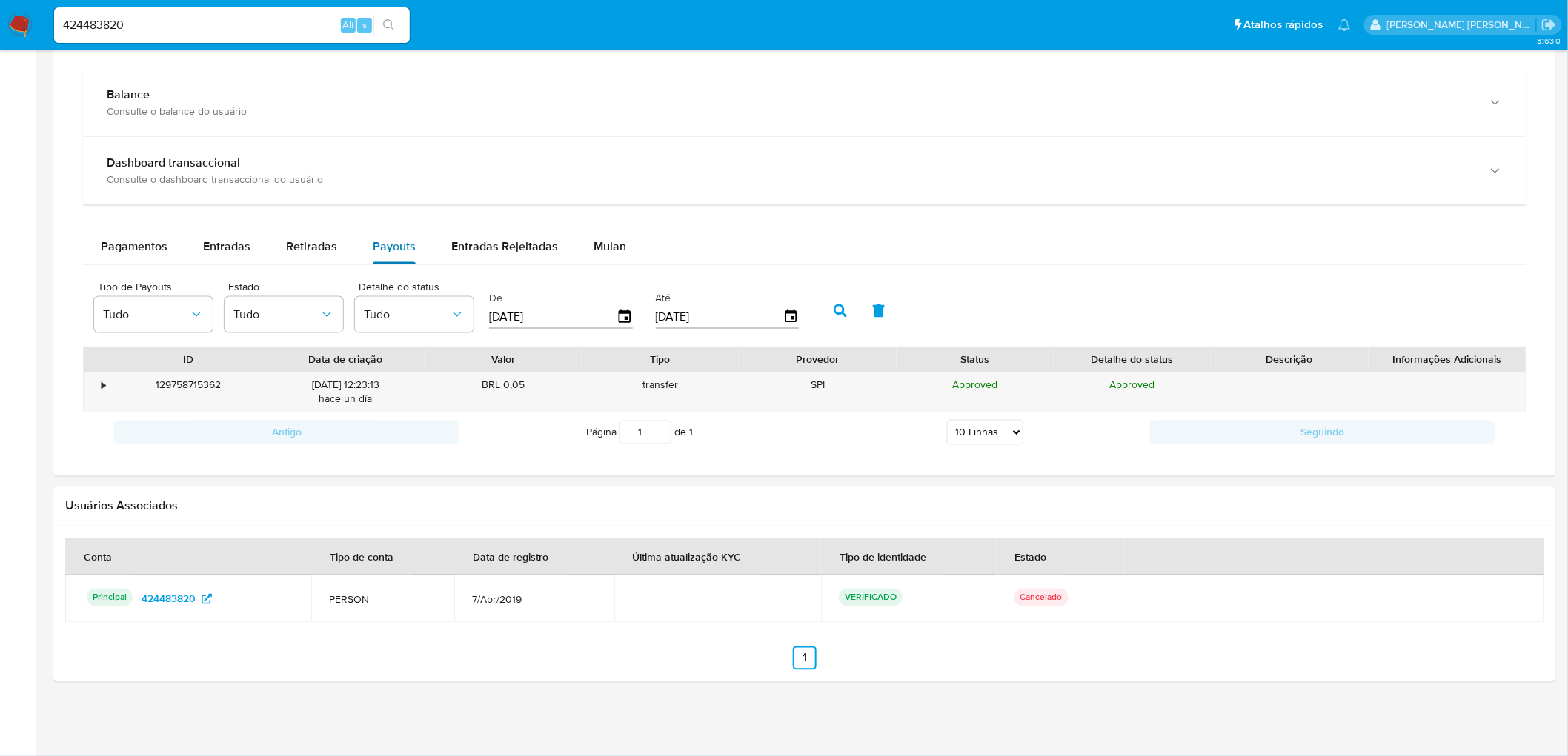
scroll to position [821, 0]
click at [103, 390] on div "•" at bounding box center [103, 386] width 3 height 14
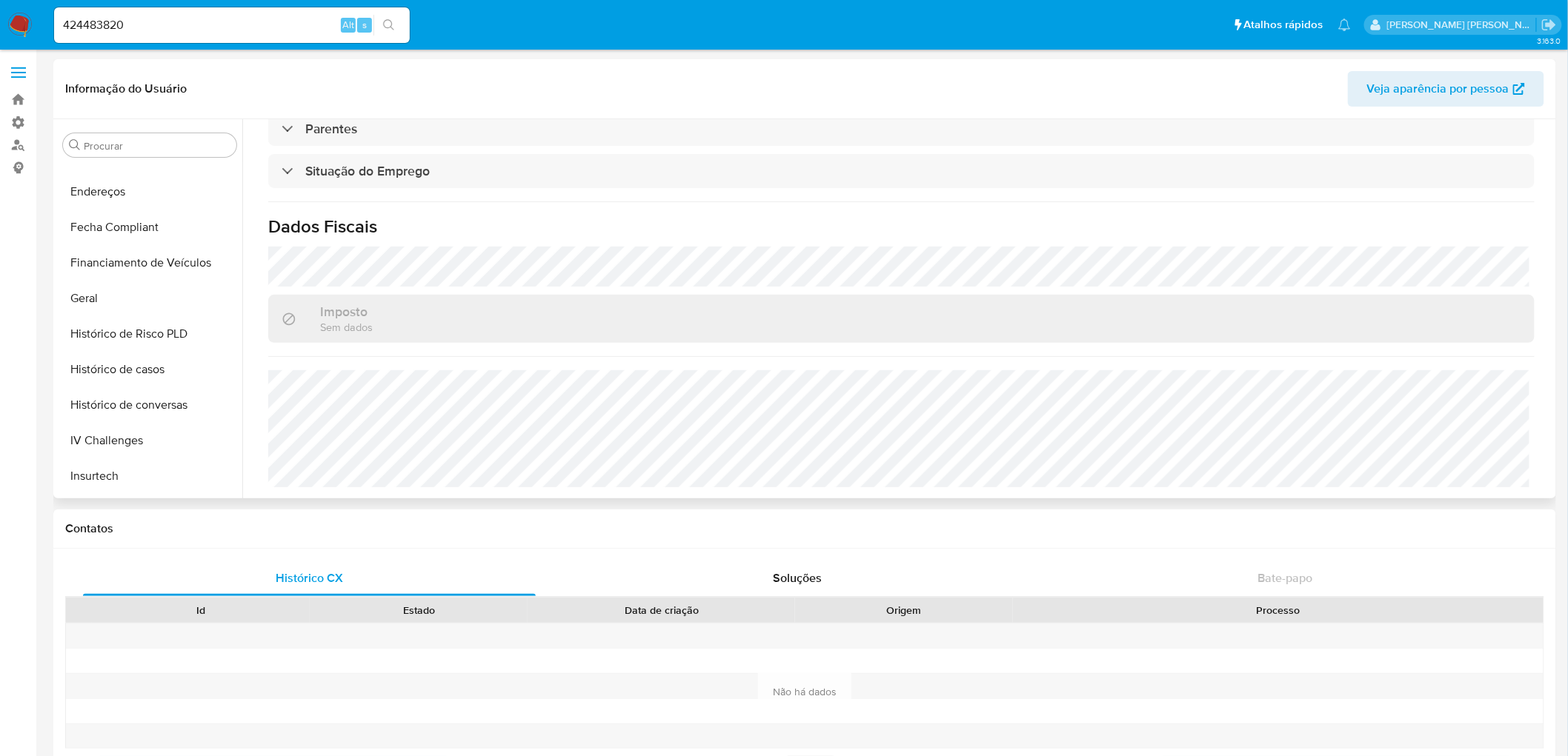
scroll to position [331, 0]
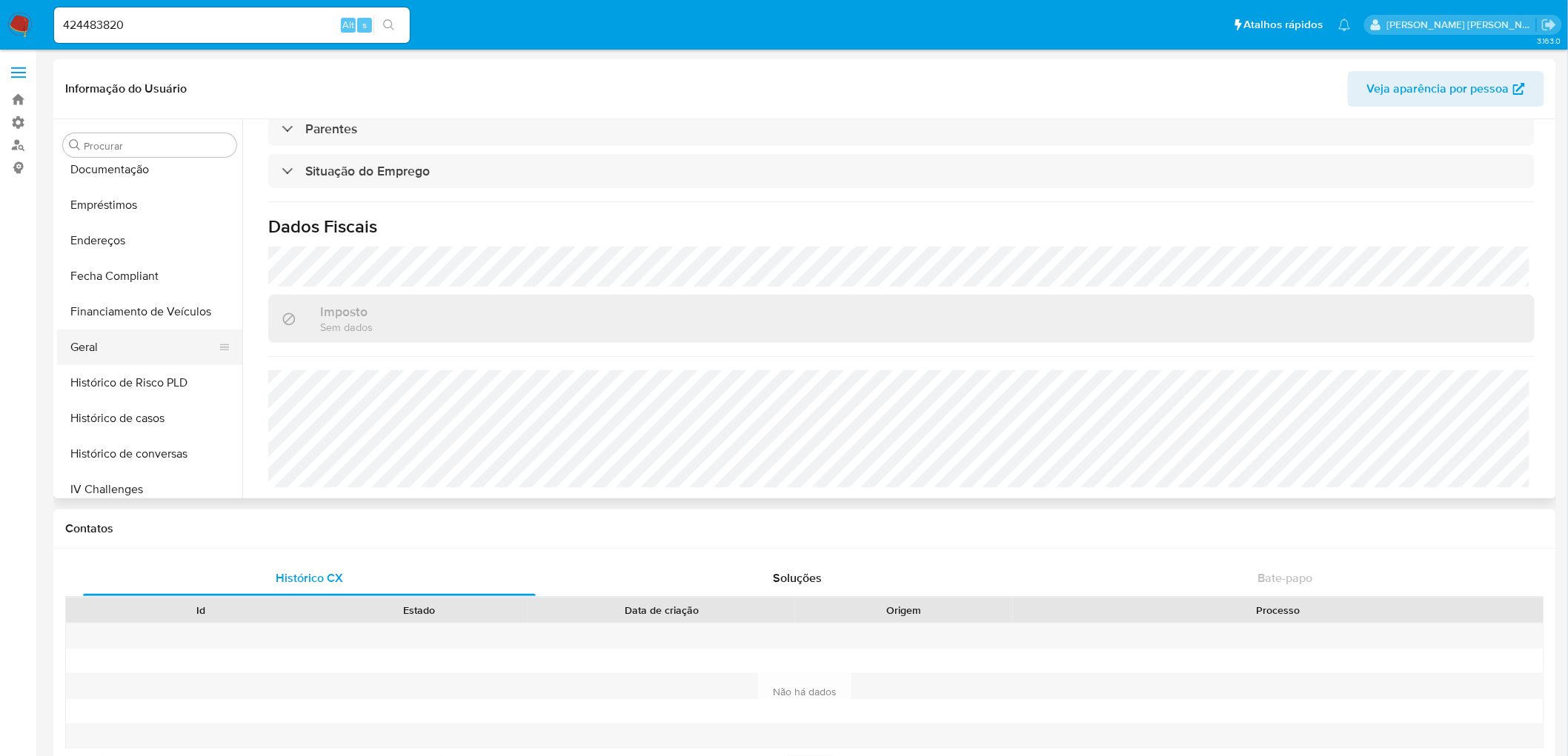
click at [114, 339] on button "Geral" at bounding box center [143, 347] width 173 height 36
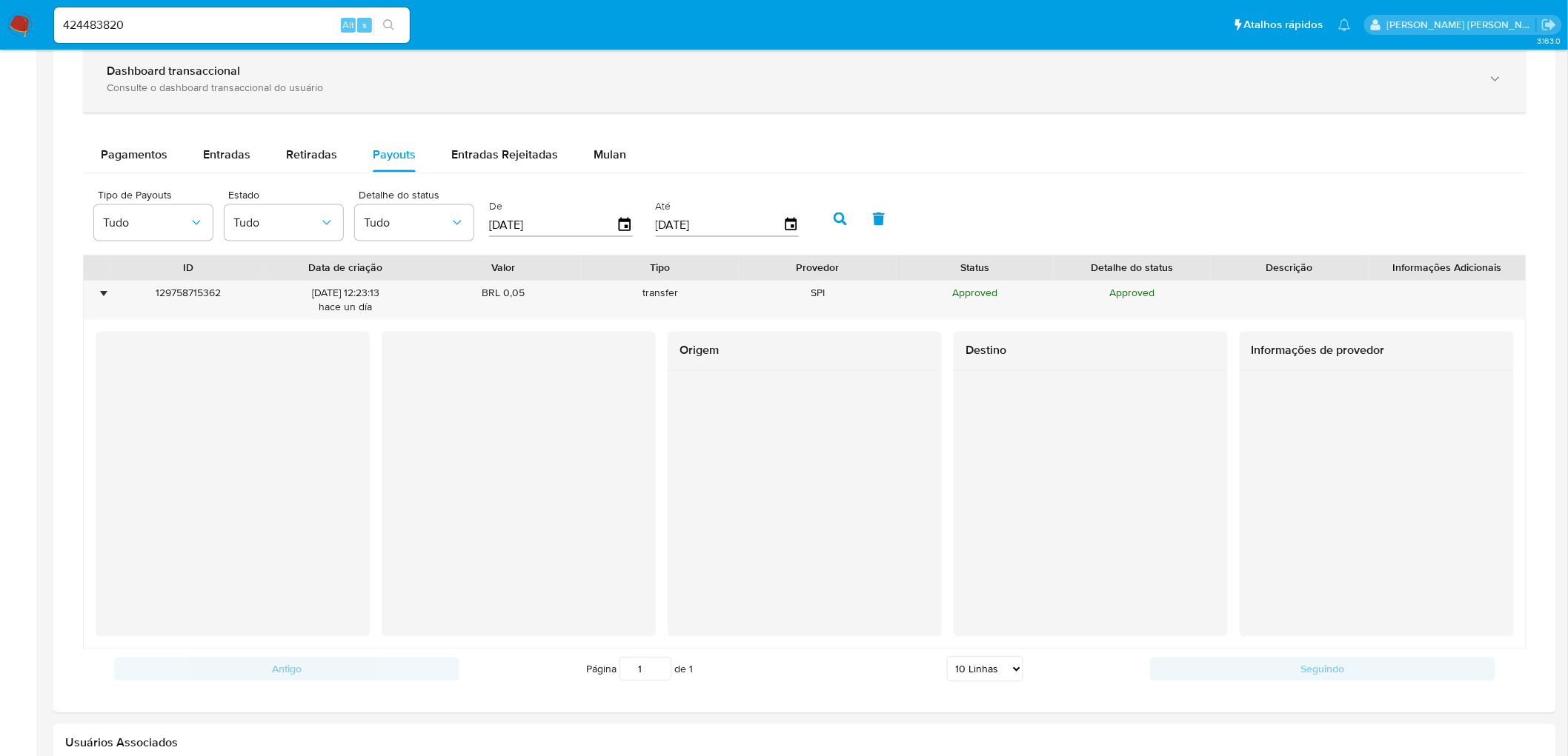
scroll to position [902, 0]
